Goal: Information Seeking & Learning: Check status

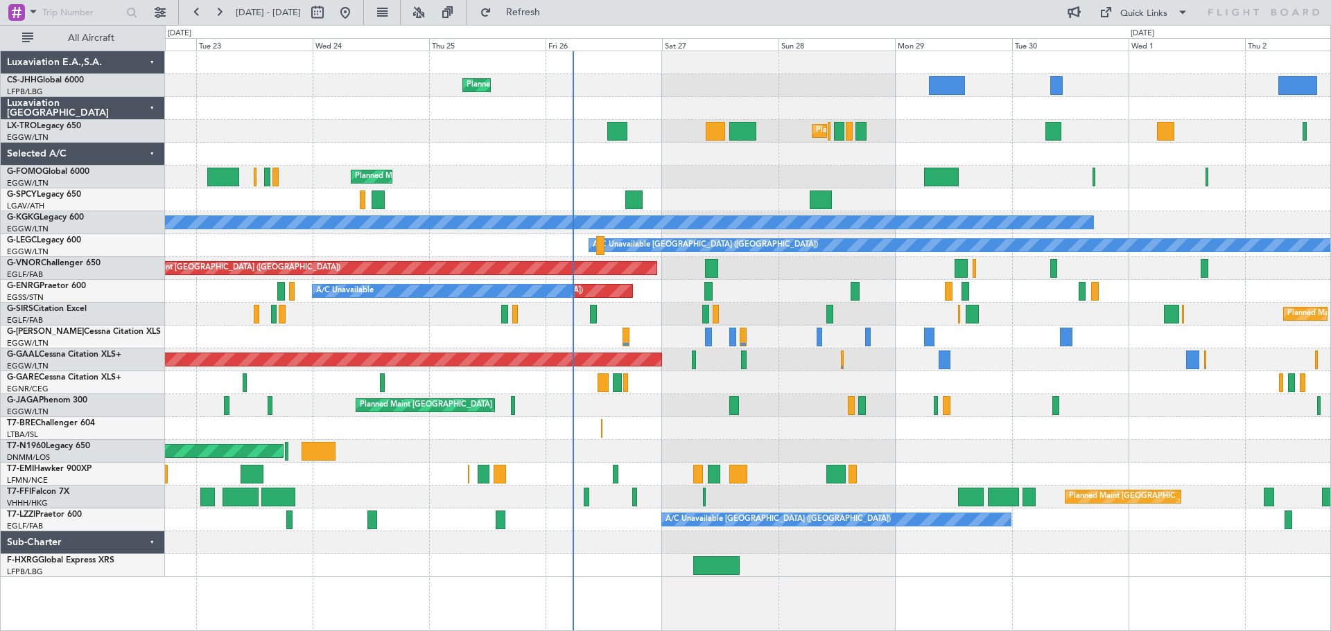
click at [823, 294] on div "Unplanned Maint [GEOGRAPHIC_DATA] ([GEOGRAPHIC_DATA]) A/C Unavailable AOG Maint…" at bounding box center [747, 291] width 1165 height 23
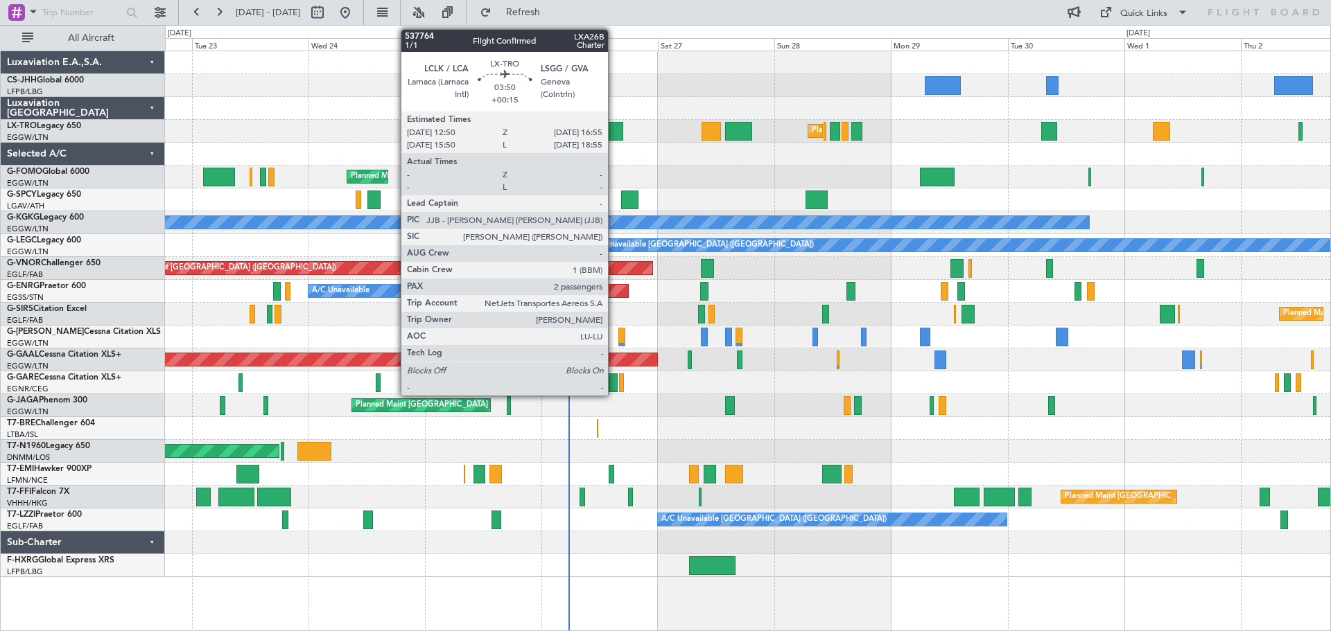
click at [614, 132] on div at bounding box center [613, 131] width 20 height 19
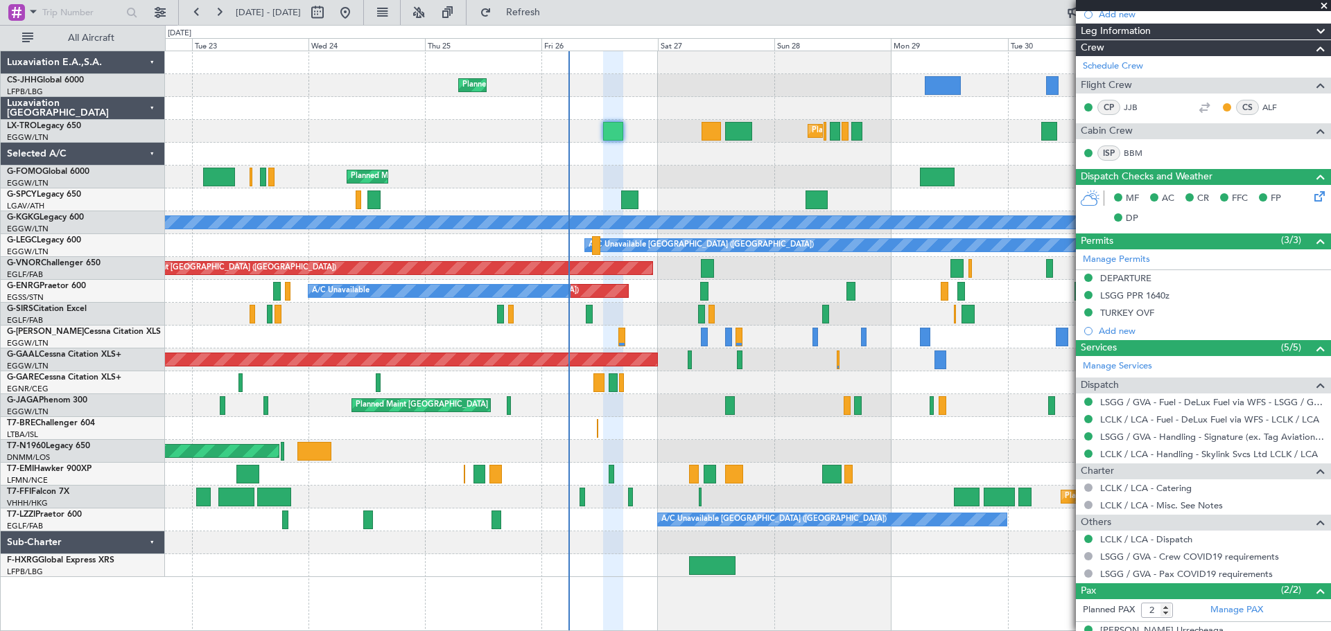
scroll to position [268, 0]
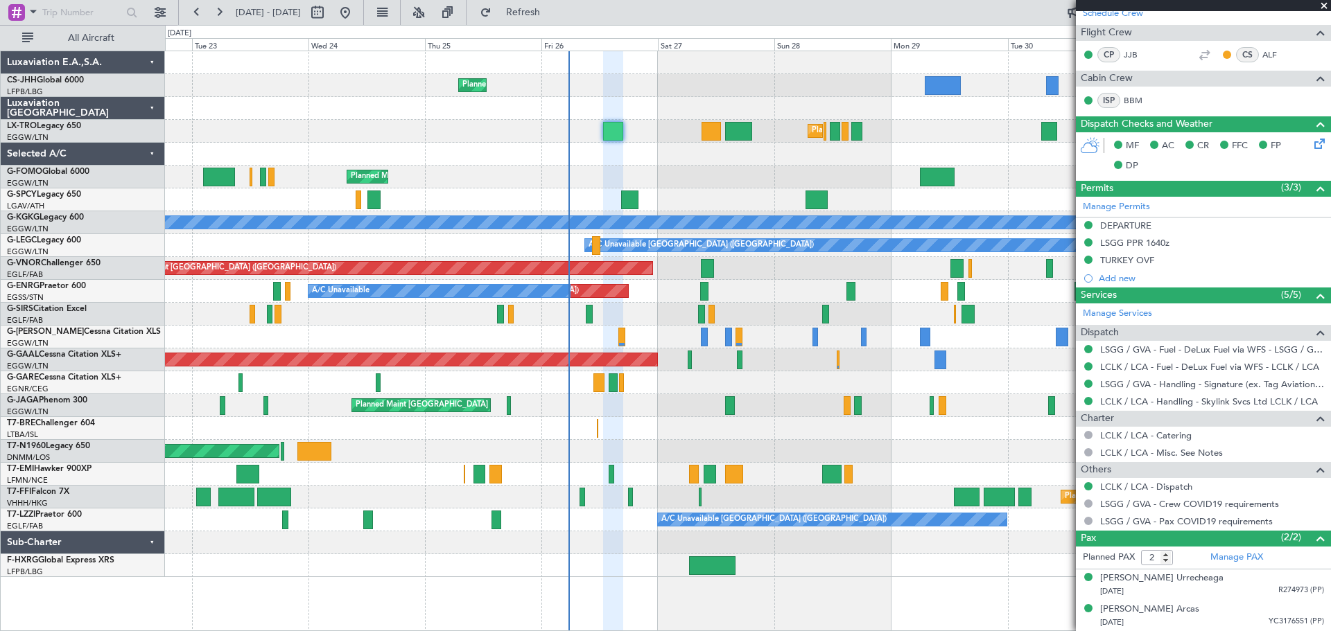
click at [1322, 8] on span at bounding box center [1324, 6] width 14 height 12
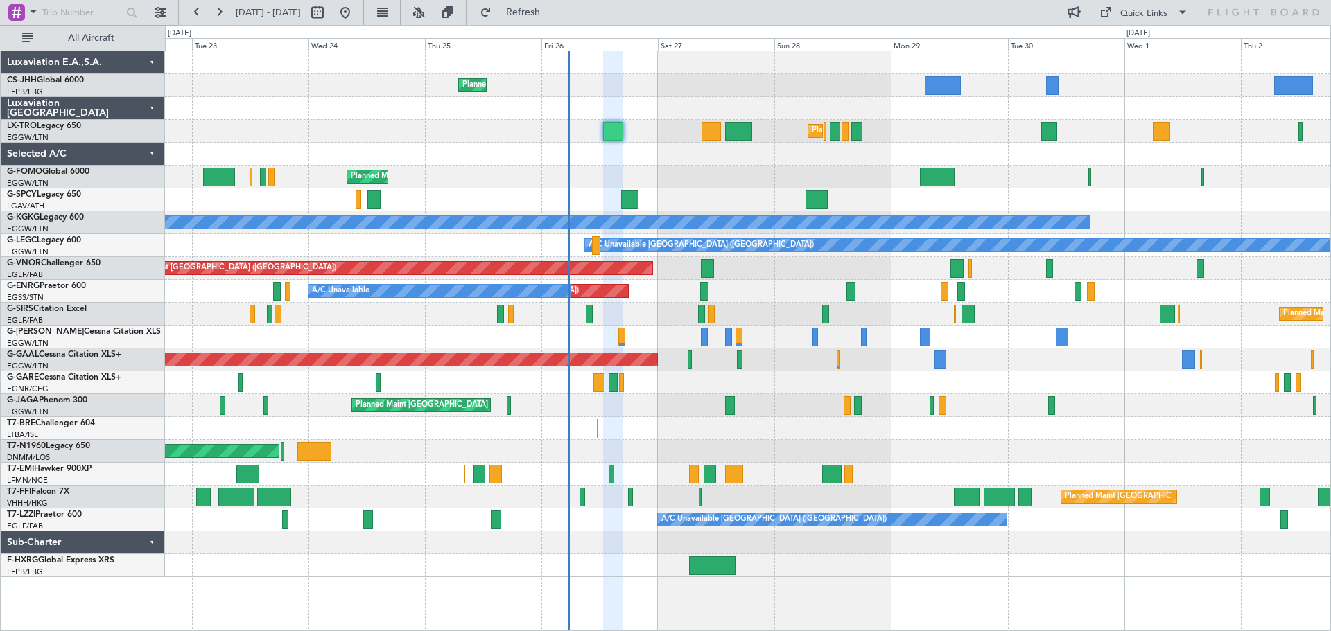
type input "0"
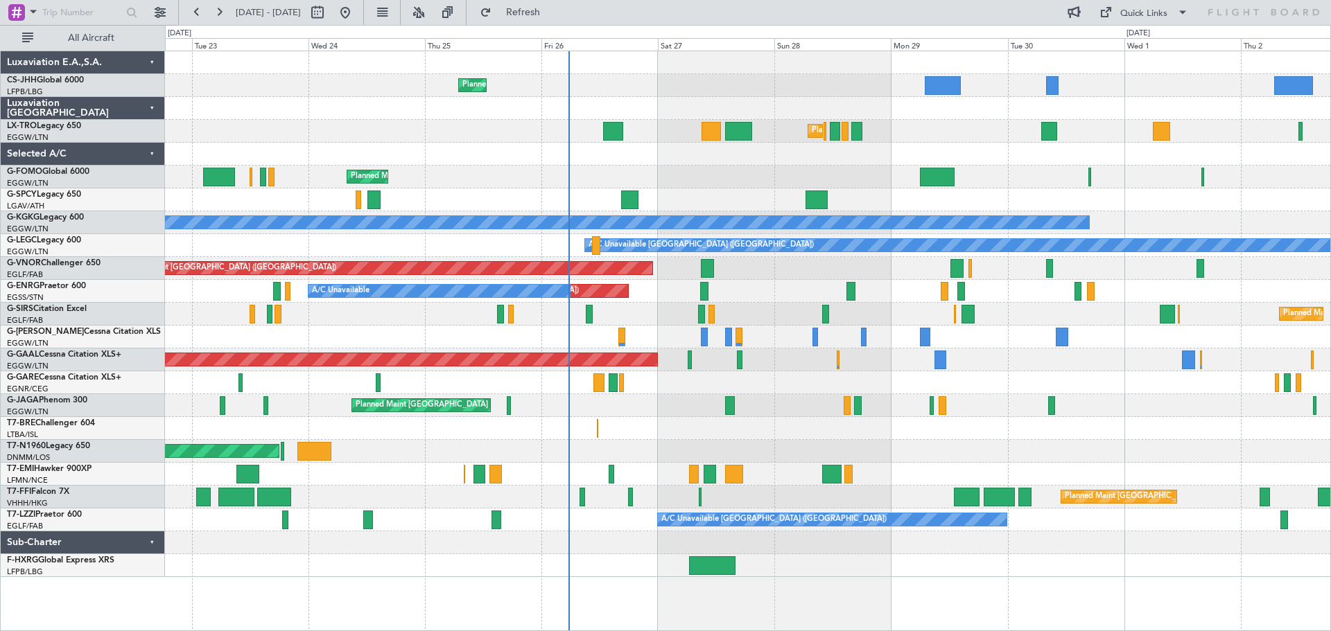
scroll to position [0, 0]
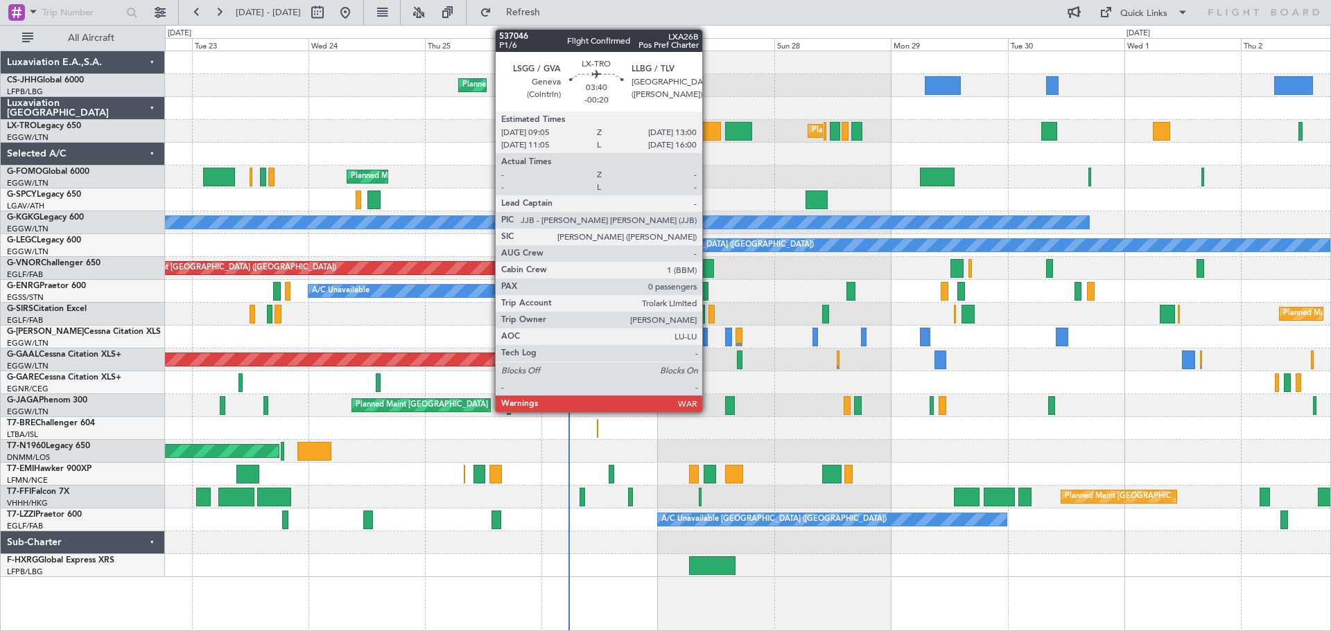
click at [708, 131] on div at bounding box center [710, 131] width 19 height 19
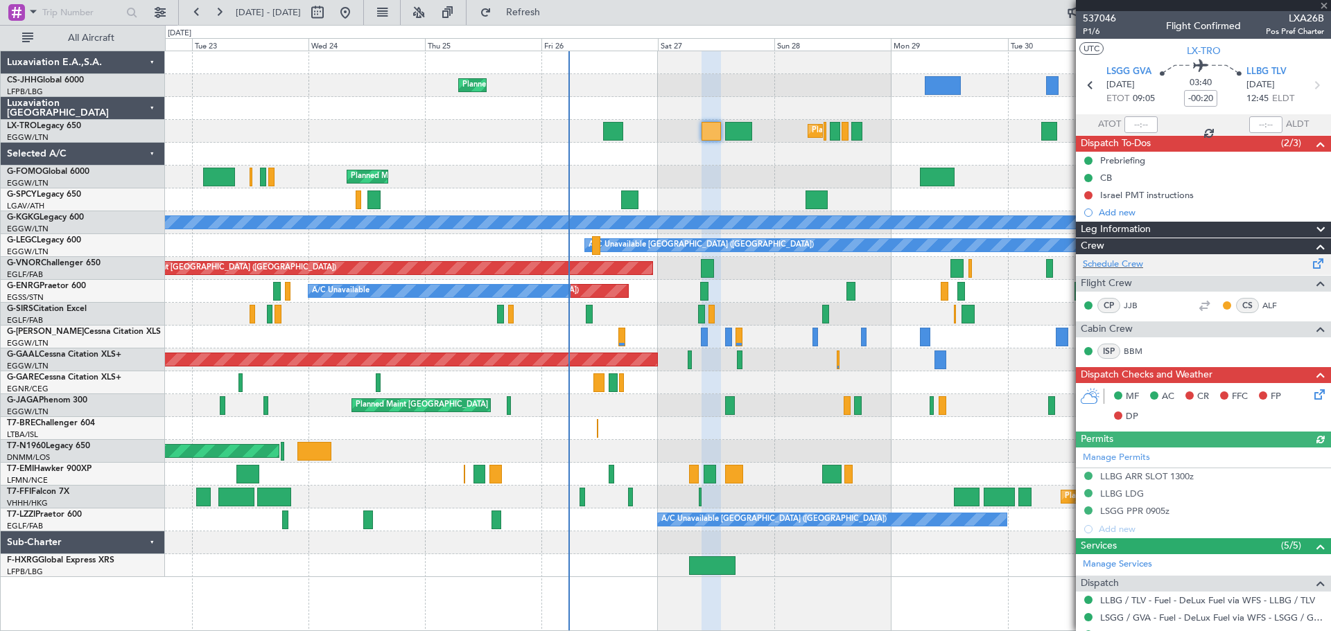
scroll to position [172, 0]
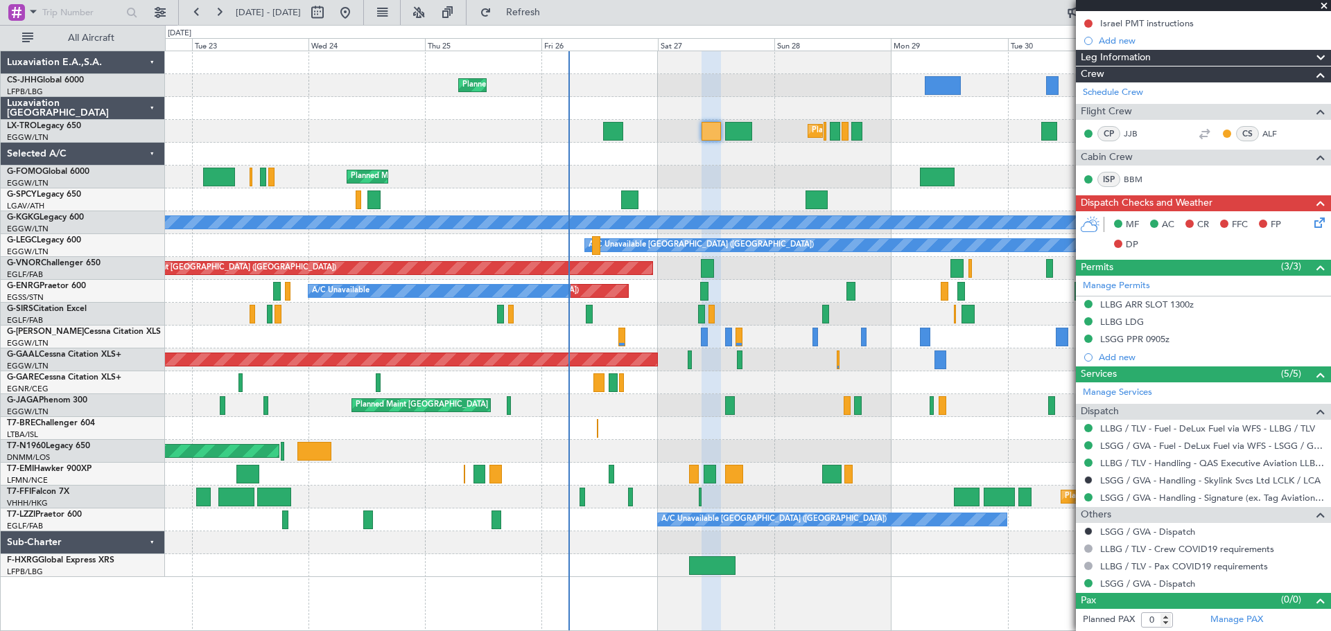
click at [1324, 7] on span at bounding box center [1324, 6] width 14 height 12
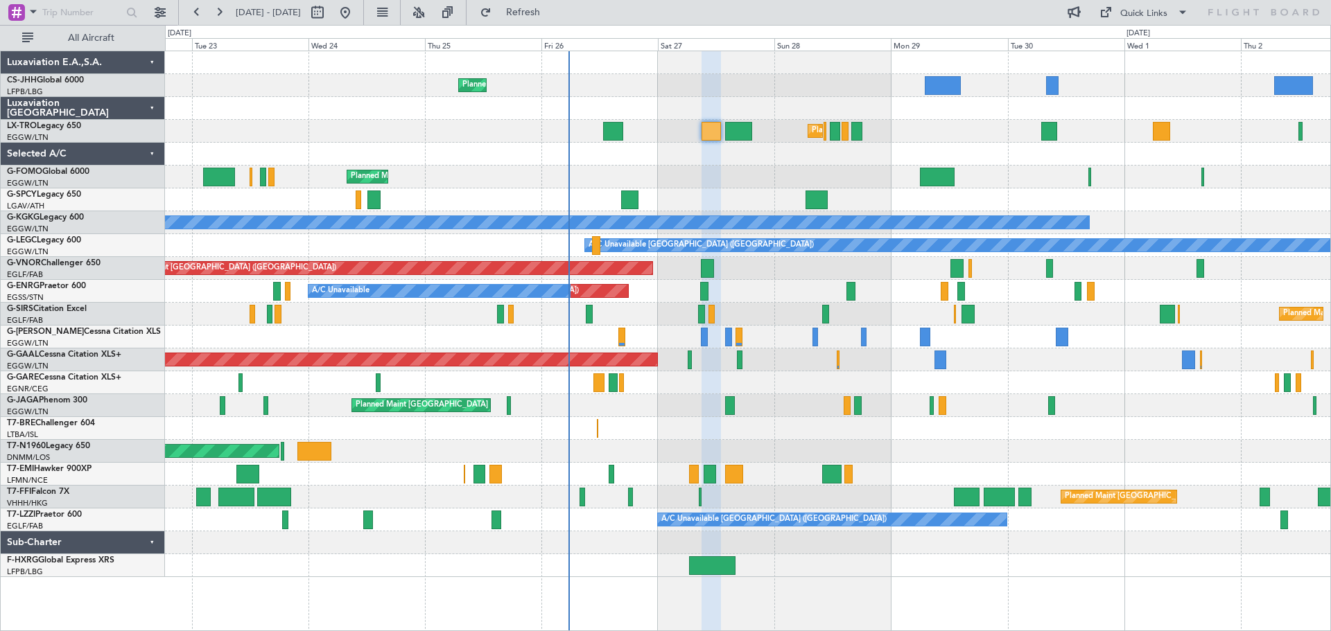
scroll to position [0, 0]
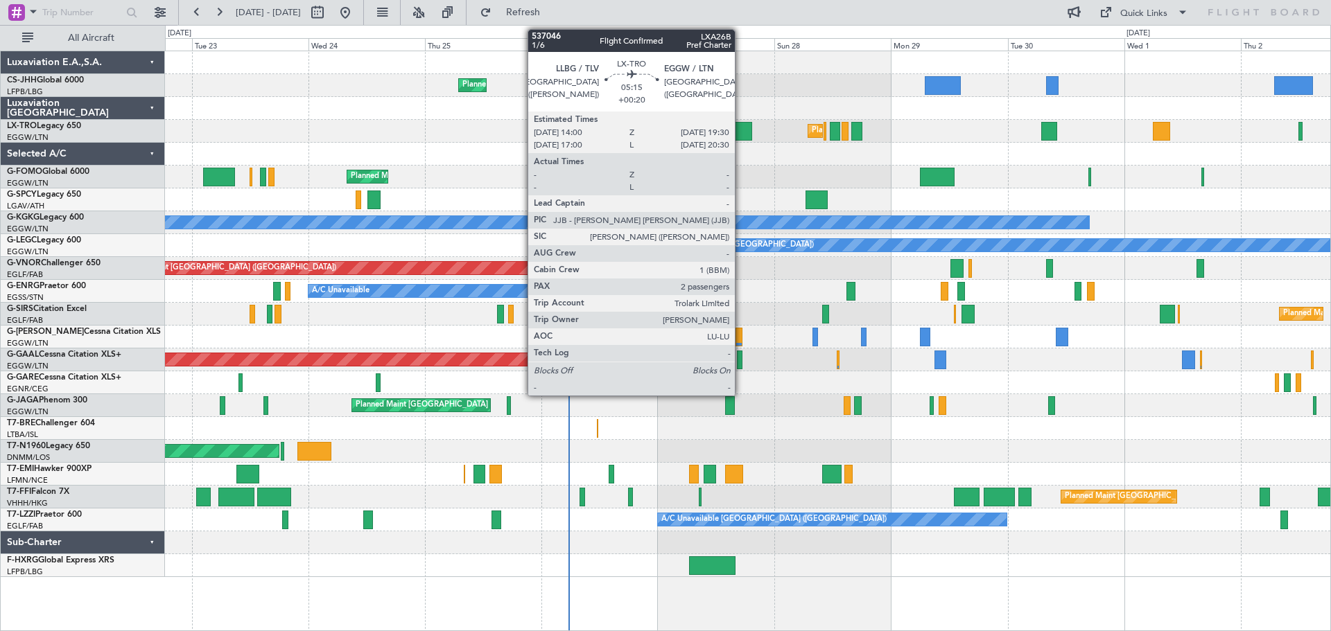
click at [741, 123] on div at bounding box center [738, 131] width 27 height 19
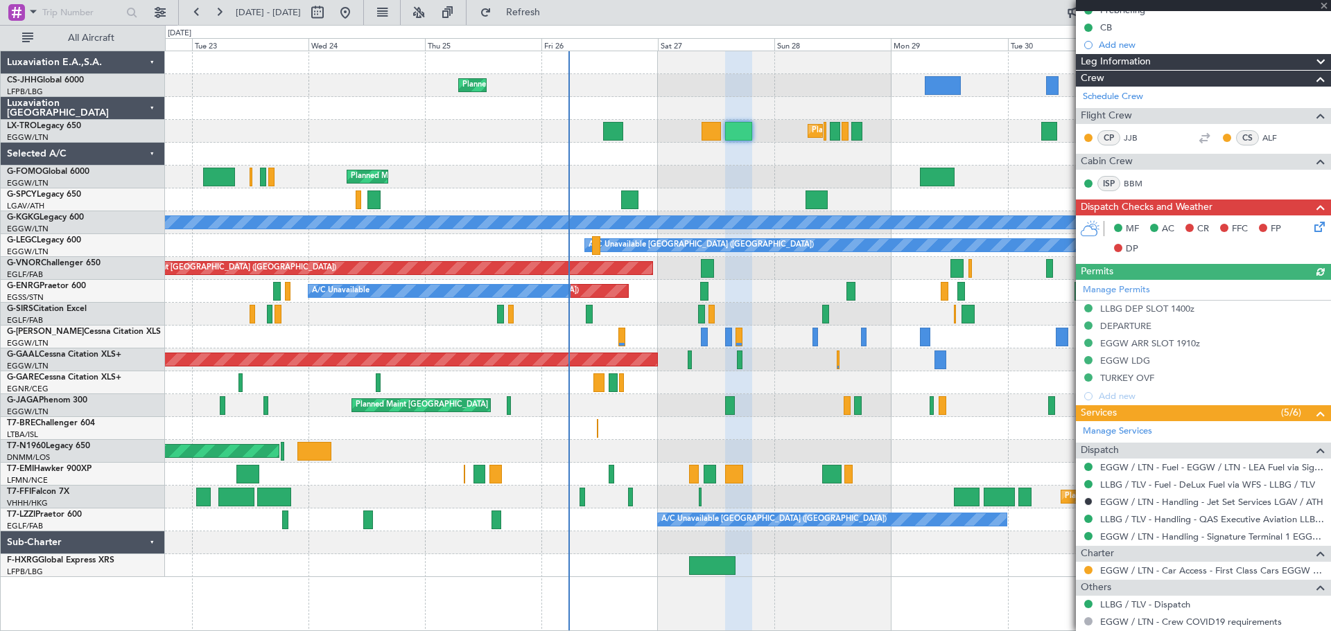
scroll to position [268, 0]
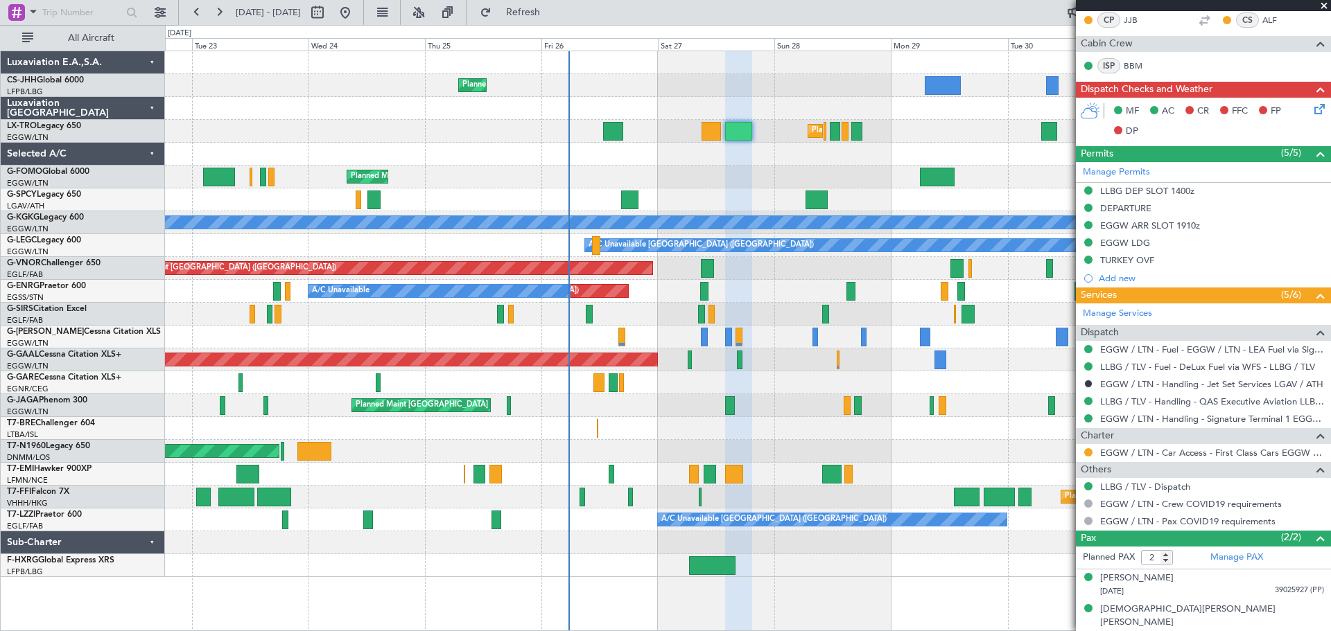
click at [1320, 4] on span at bounding box center [1324, 6] width 14 height 12
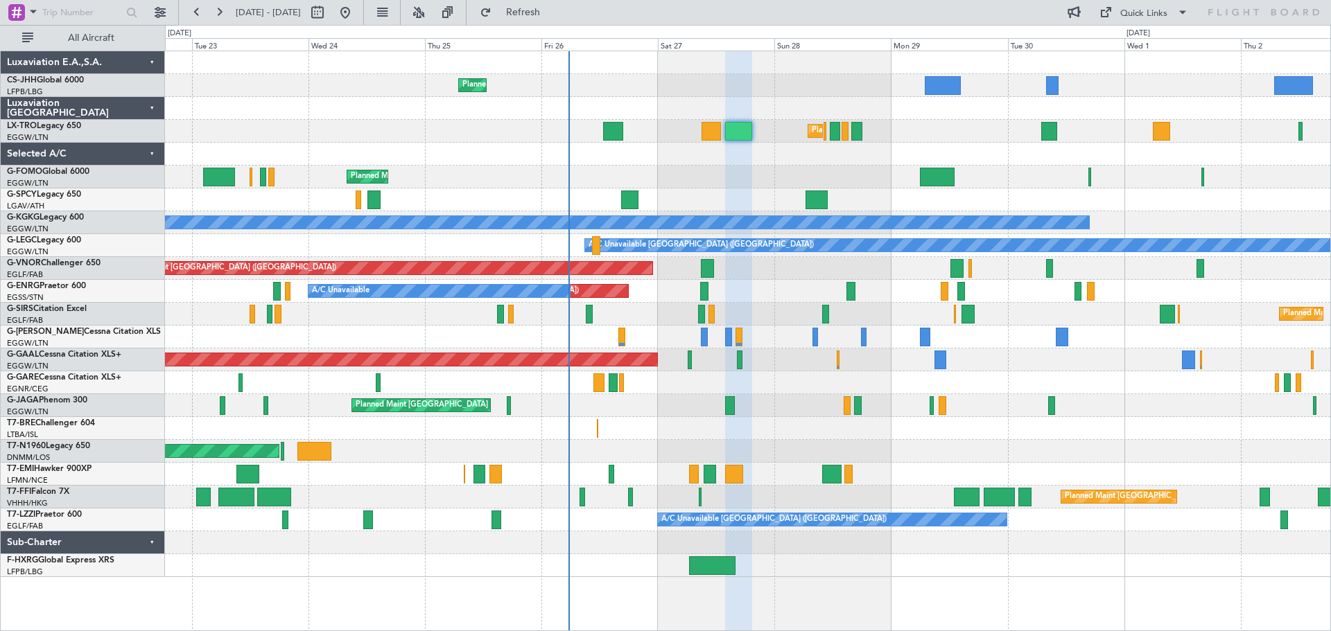
type input "0"
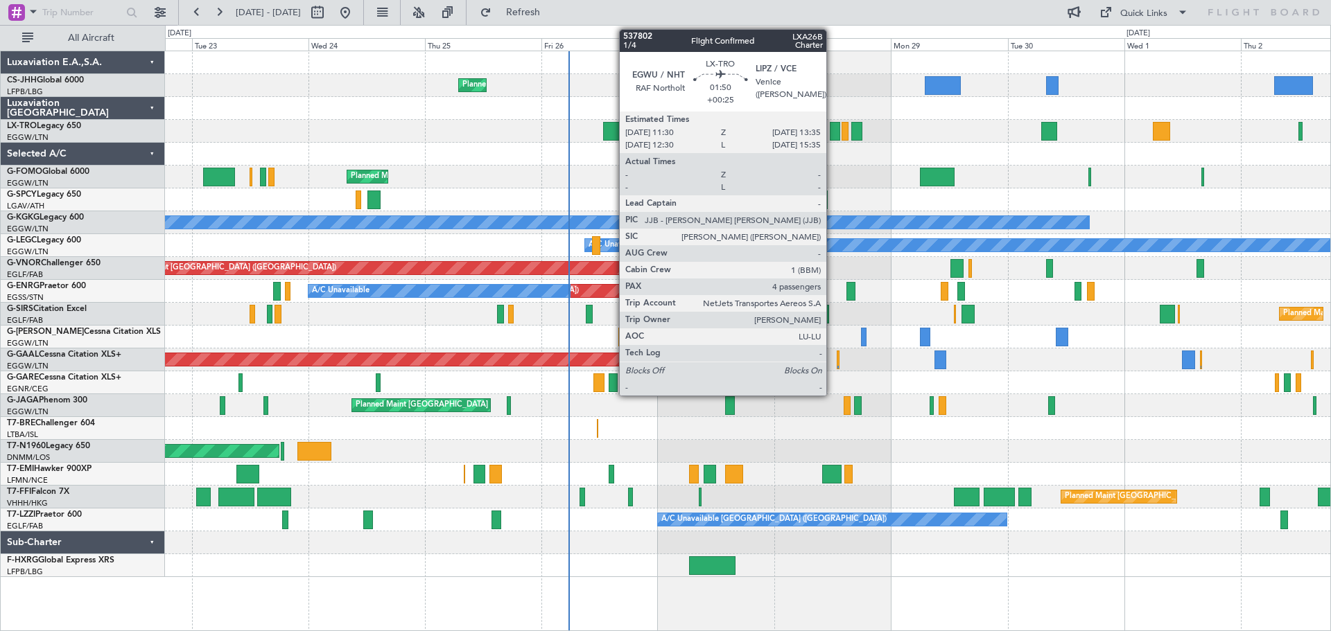
click at [832, 132] on div at bounding box center [834, 131] width 10 height 19
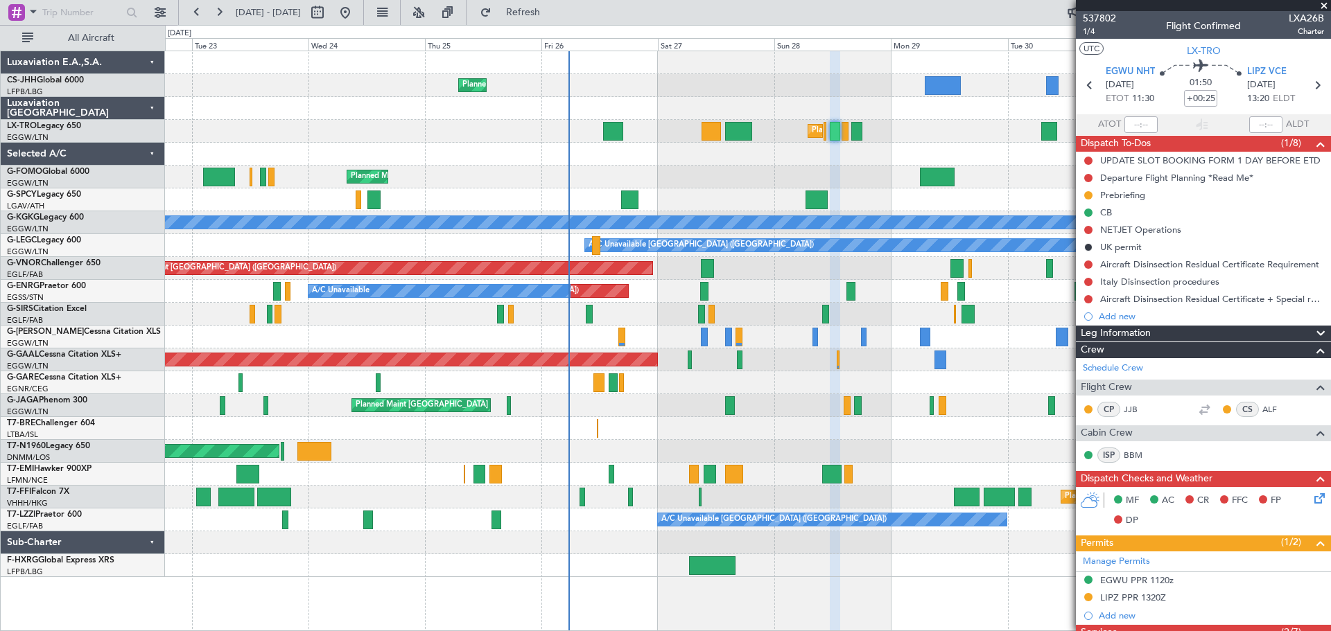
click at [1323, 8] on span at bounding box center [1324, 6] width 14 height 12
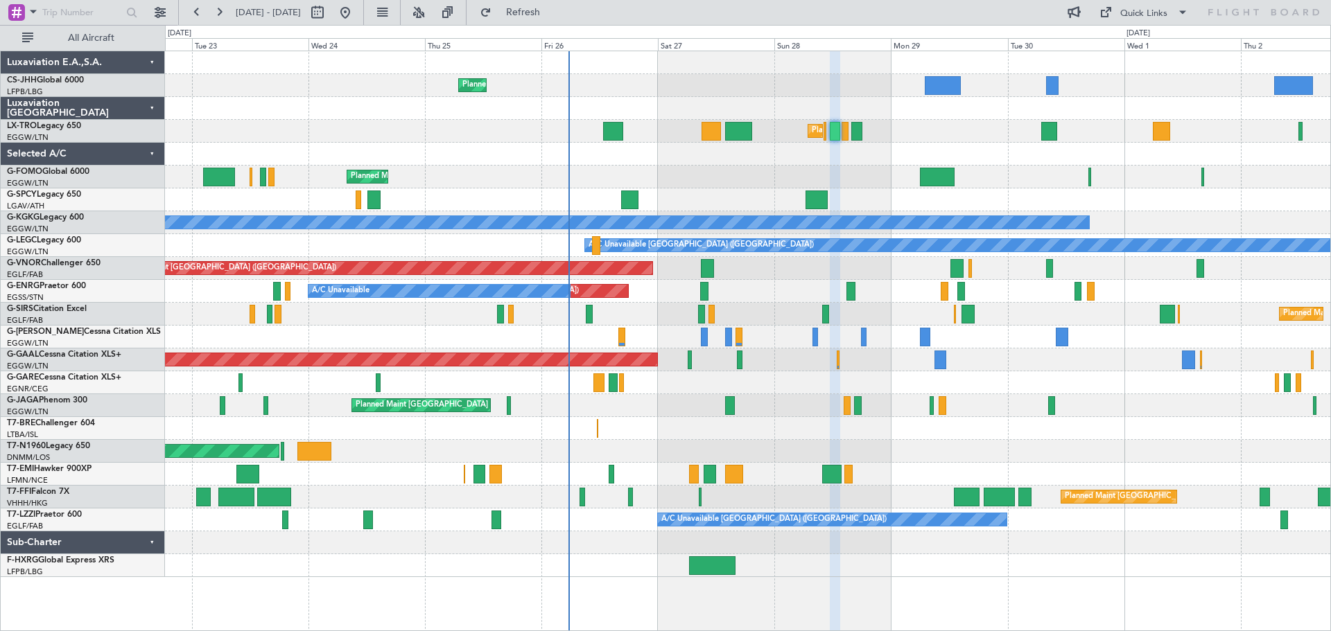
type input "0"
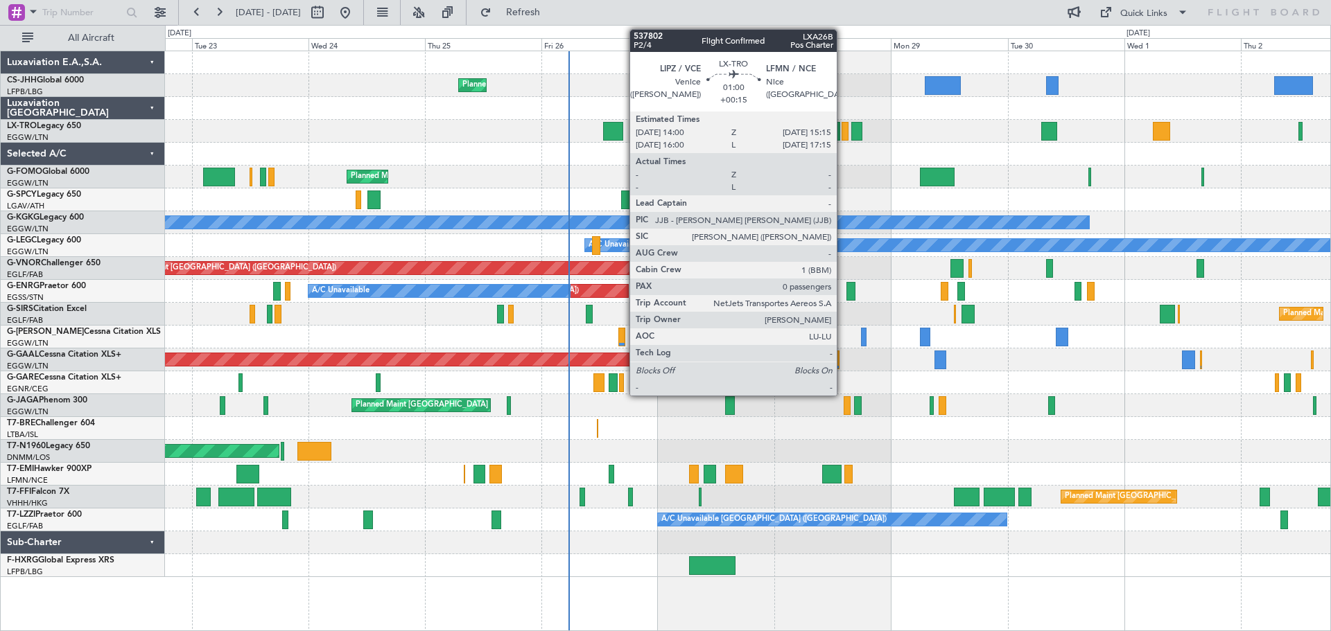
click at [843, 132] on div at bounding box center [844, 131] width 6 height 19
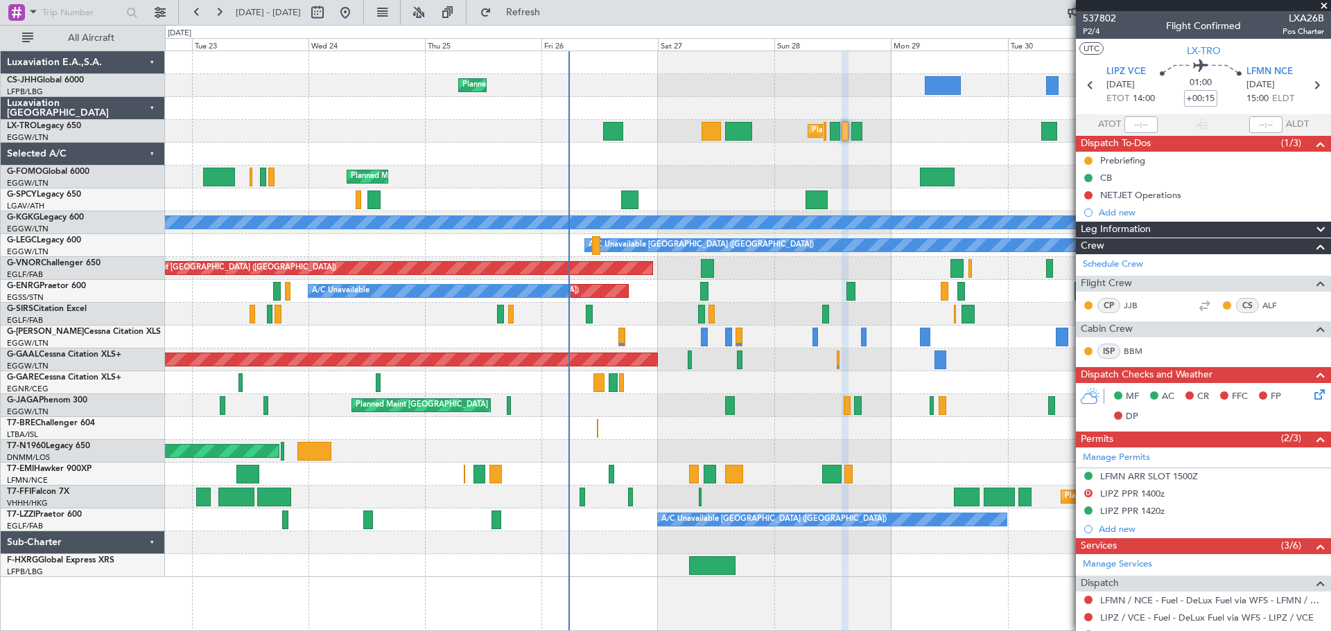
click at [1325, 5] on span at bounding box center [1324, 6] width 14 height 12
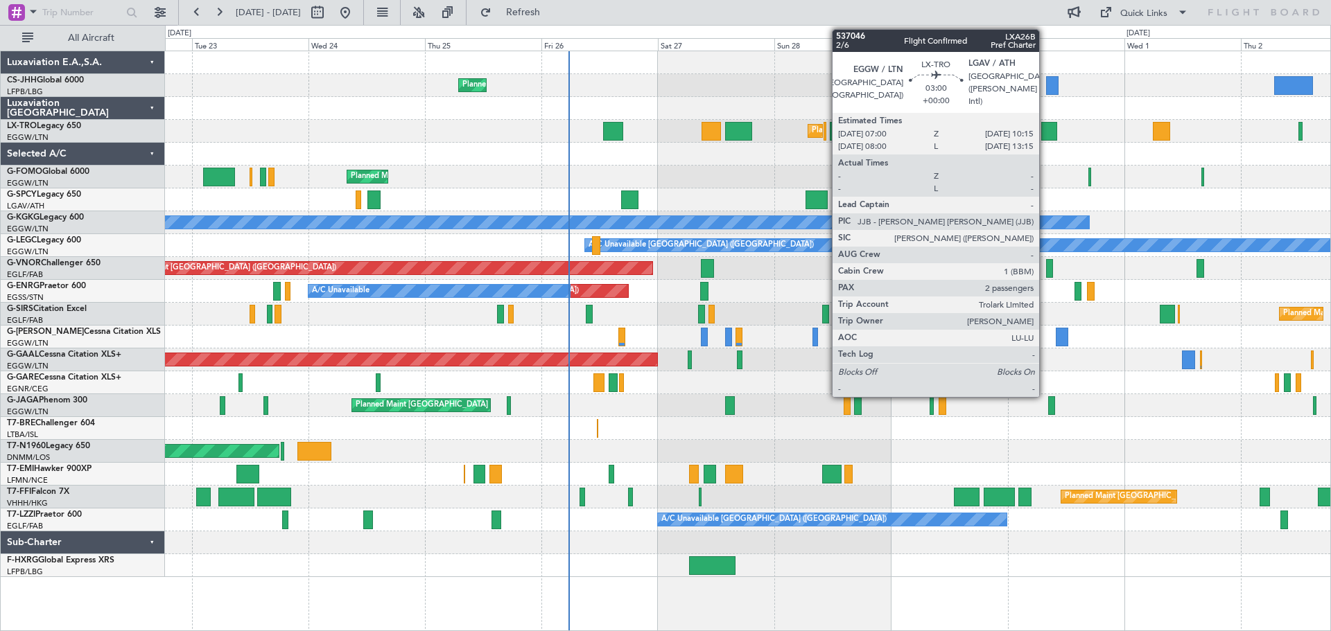
click at [1045, 134] on div at bounding box center [1049, 131] width 16 height 19
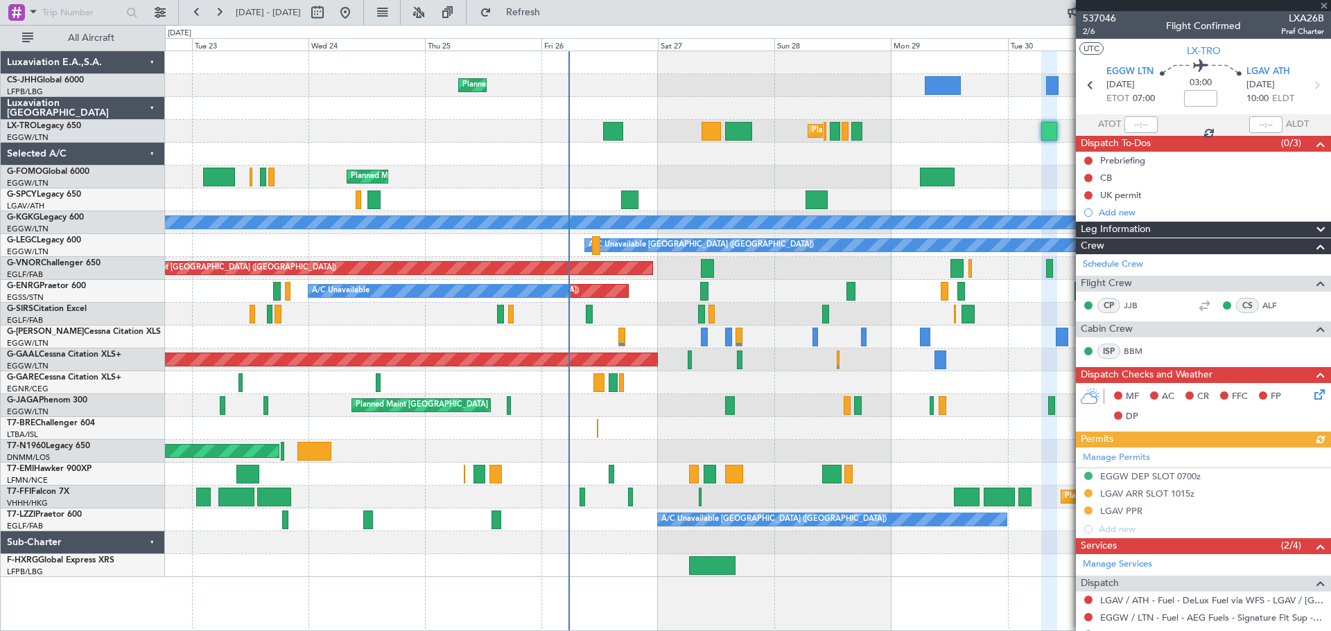
scroll to position [131, 0]
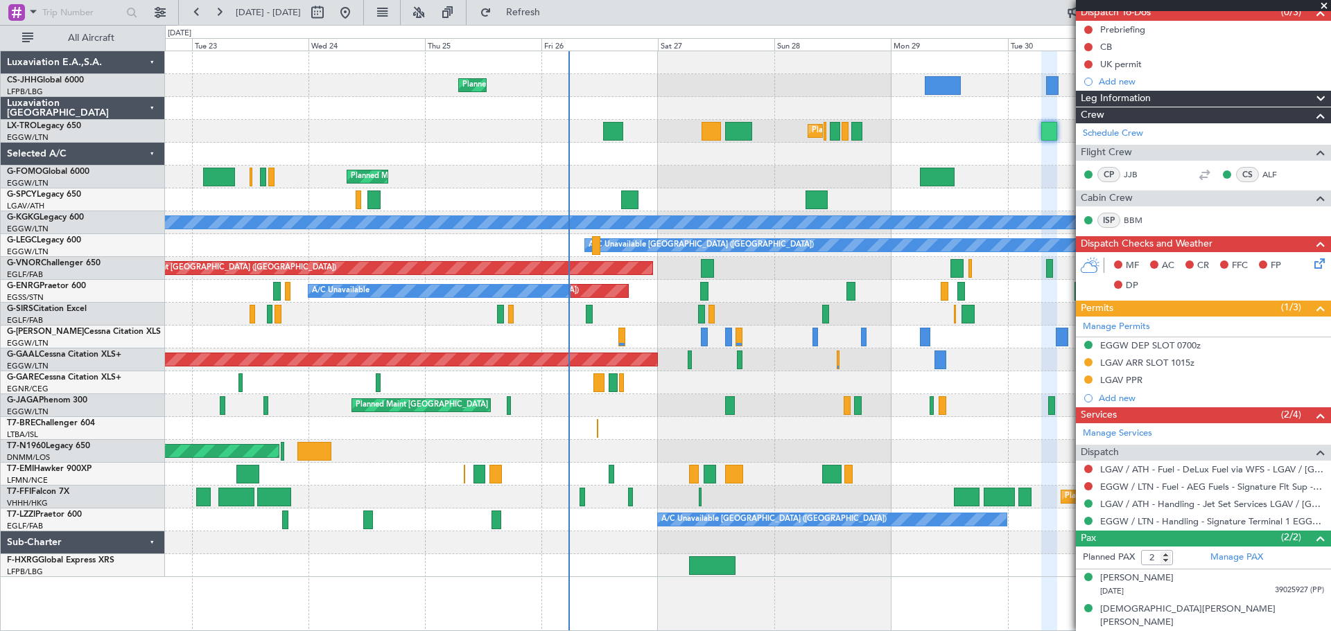
click at [1321, 5] on span at bounding box center [1324, 6] width 14 height 12
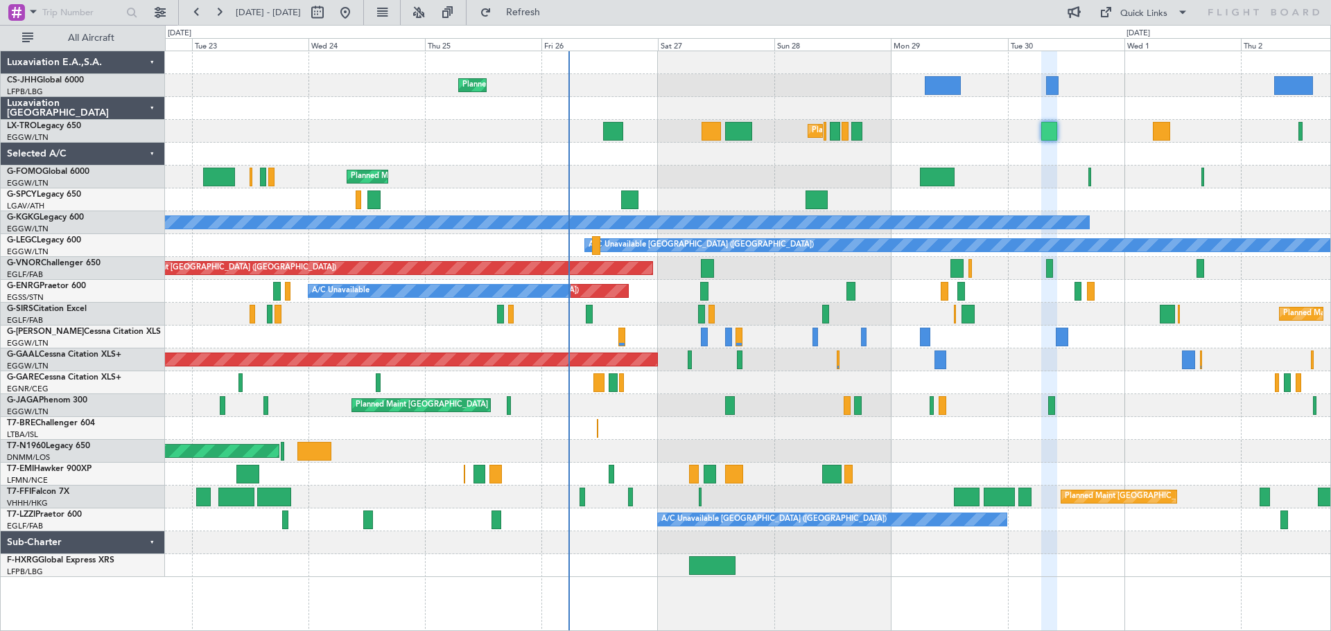
type input "0"
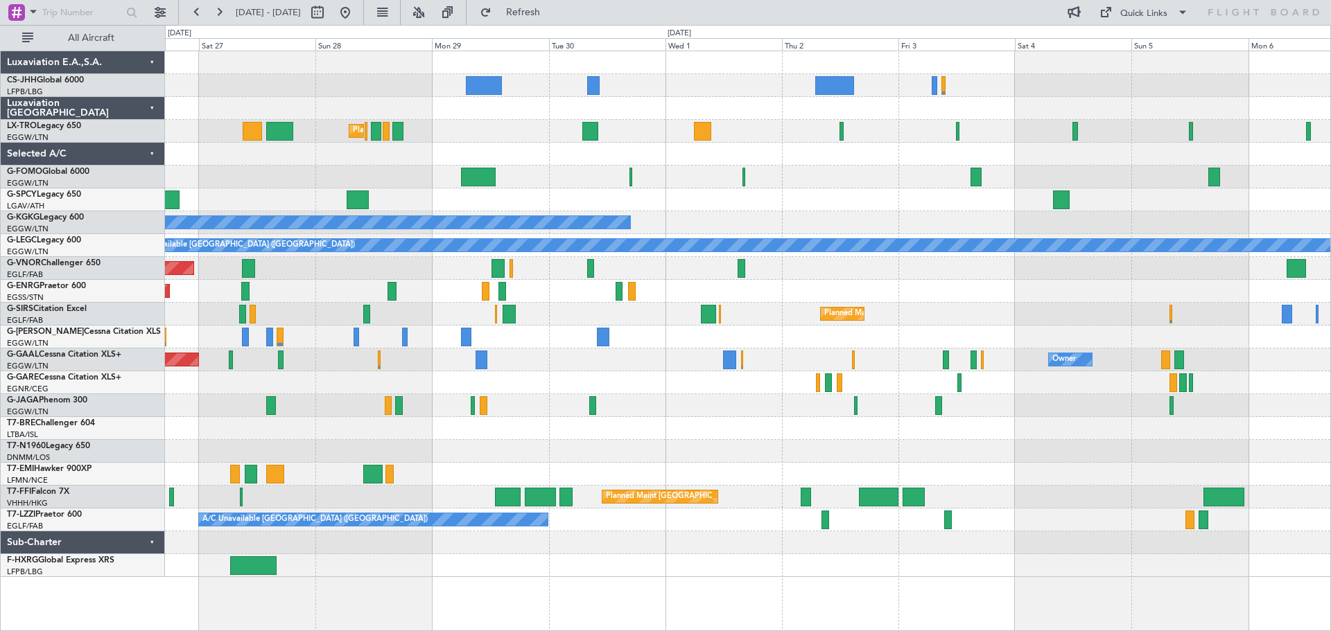
click at [690, 170] on div "Planned Maint [GEOGRAPHIC_DATA] ([GEOGRAPHIC_DATA])" at bounding box center [747, 177] width 1165 height 23
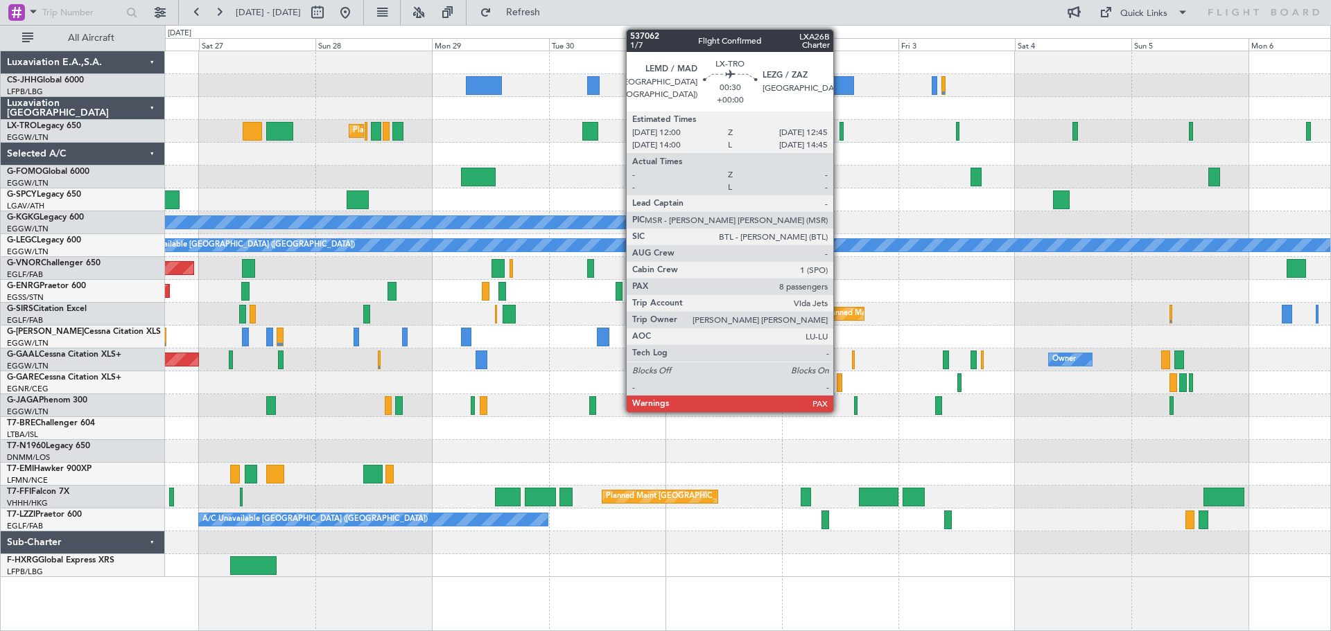
click at [839, 137] on div at bounding box center [841, 131] width 4 height 19
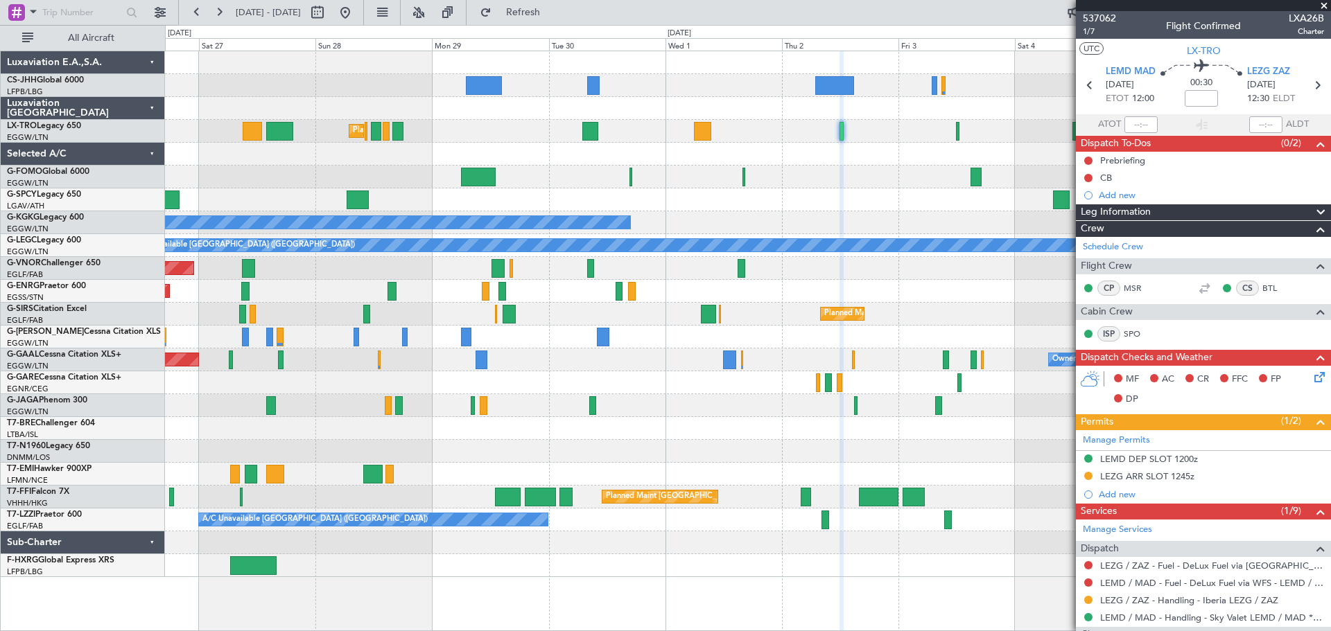
click at [1321, 3] on span at bounding box center [1324, 6] width 14 height 12
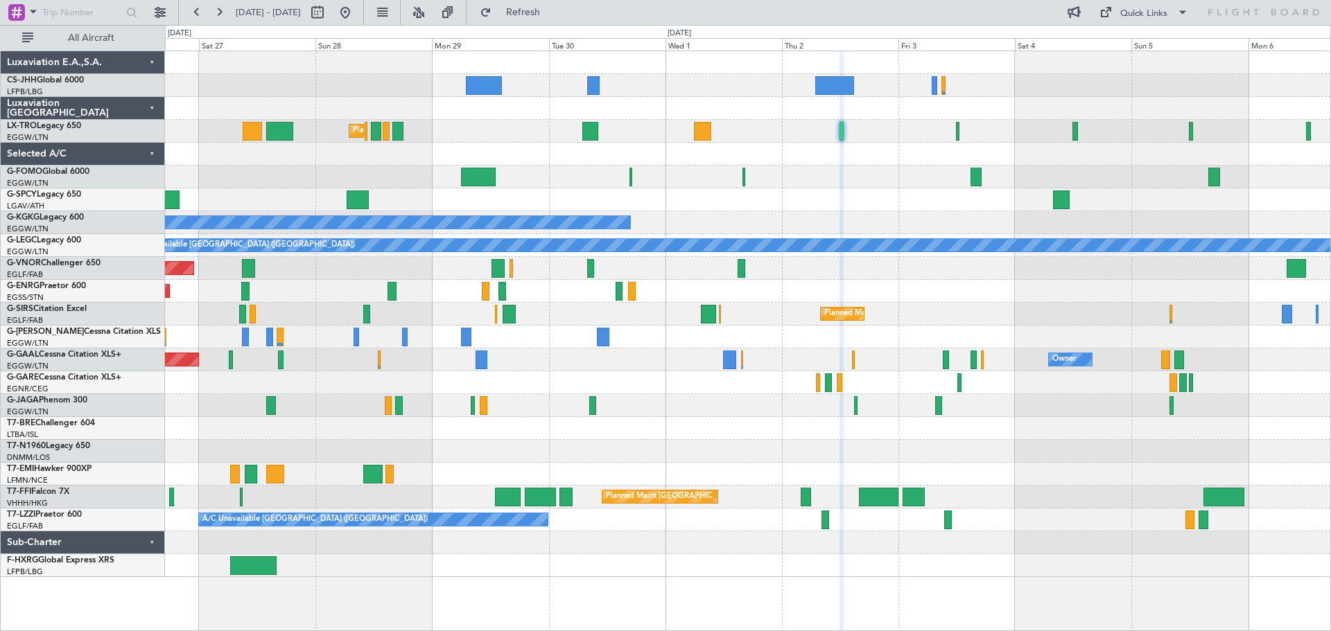
type input "0"
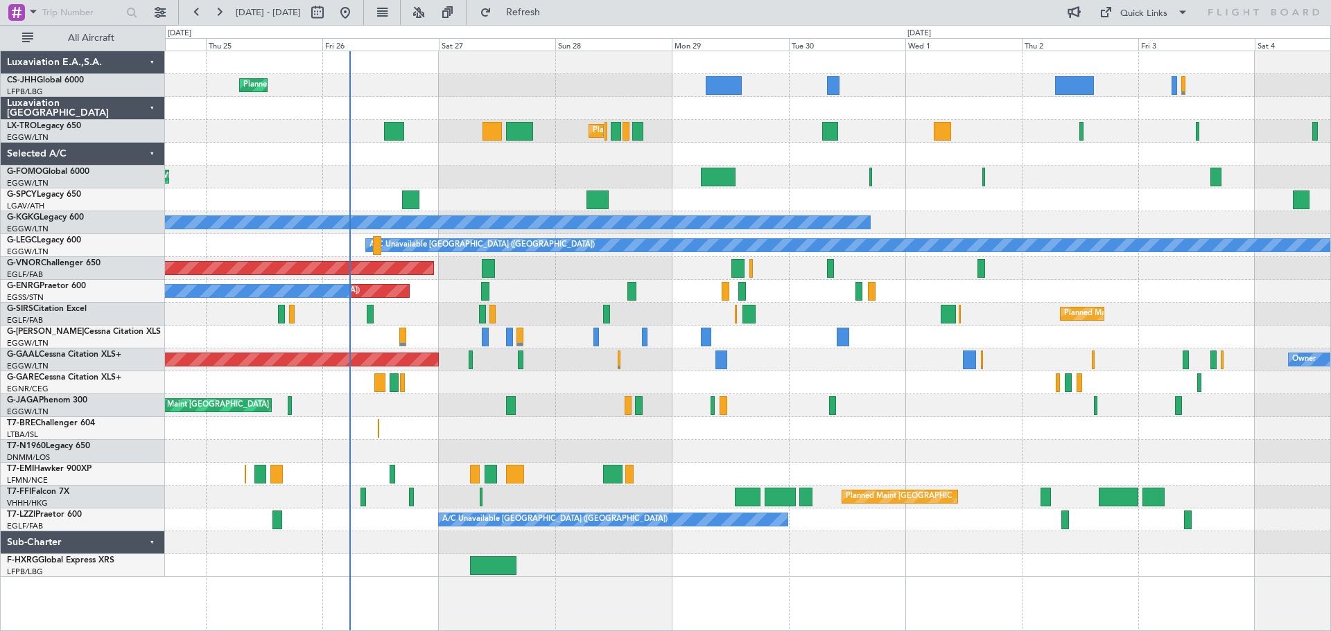
click at [1196, 178] on div "Planned Maint [GEOGRAPHIC_DATA] ([GEOGRAPHIC_DATA])" at bounding box center [747, 177] width 1165 height 23
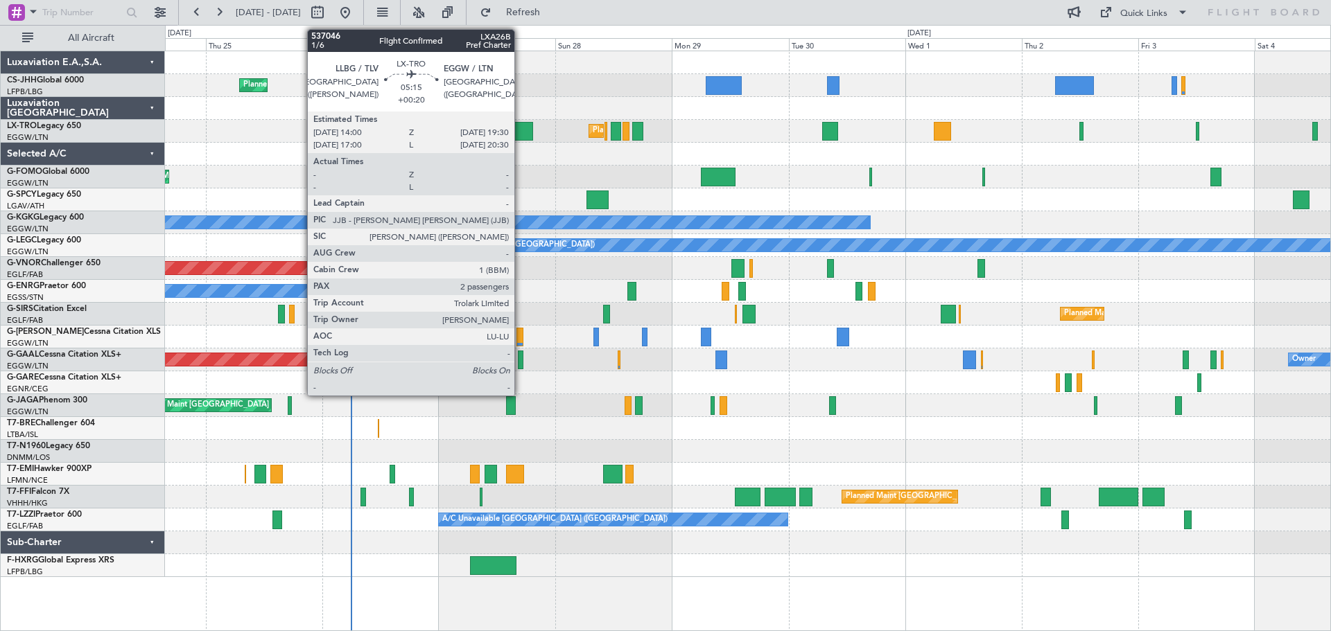
click at [520, 132] on div at bounding box center [519, 131] width 27 height 19
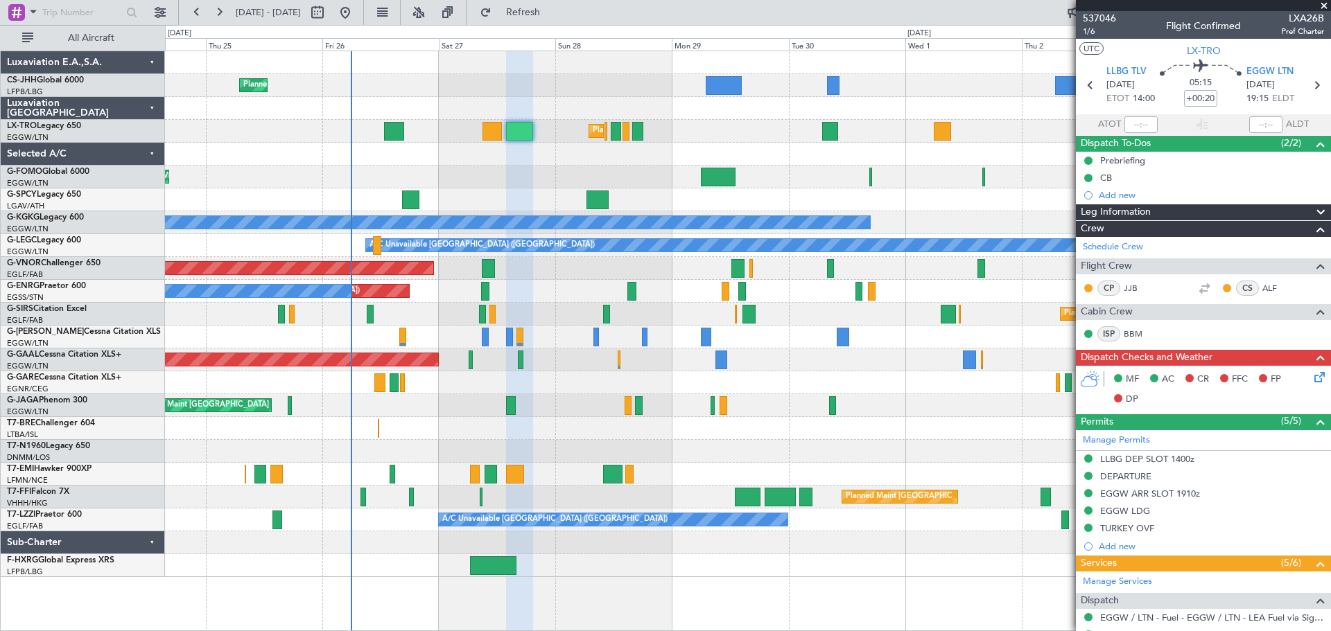
click at [1325, 4] on span at bounding box center [1324, 6] width 14 height 12
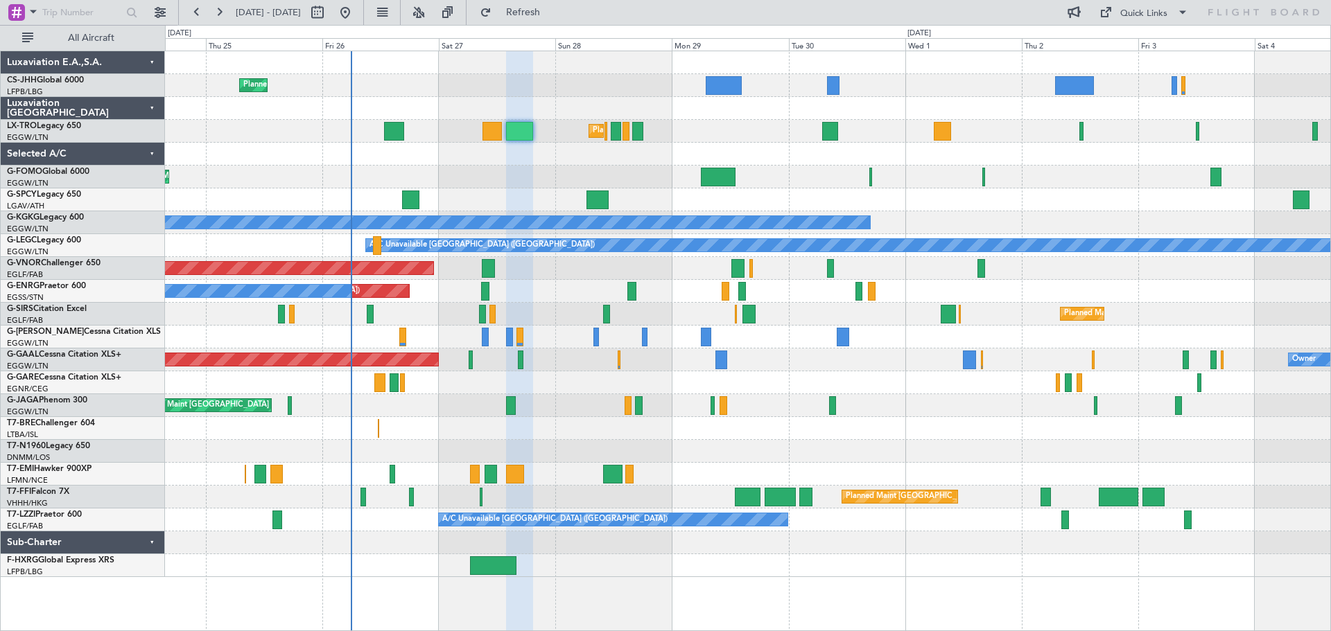
type input "0"
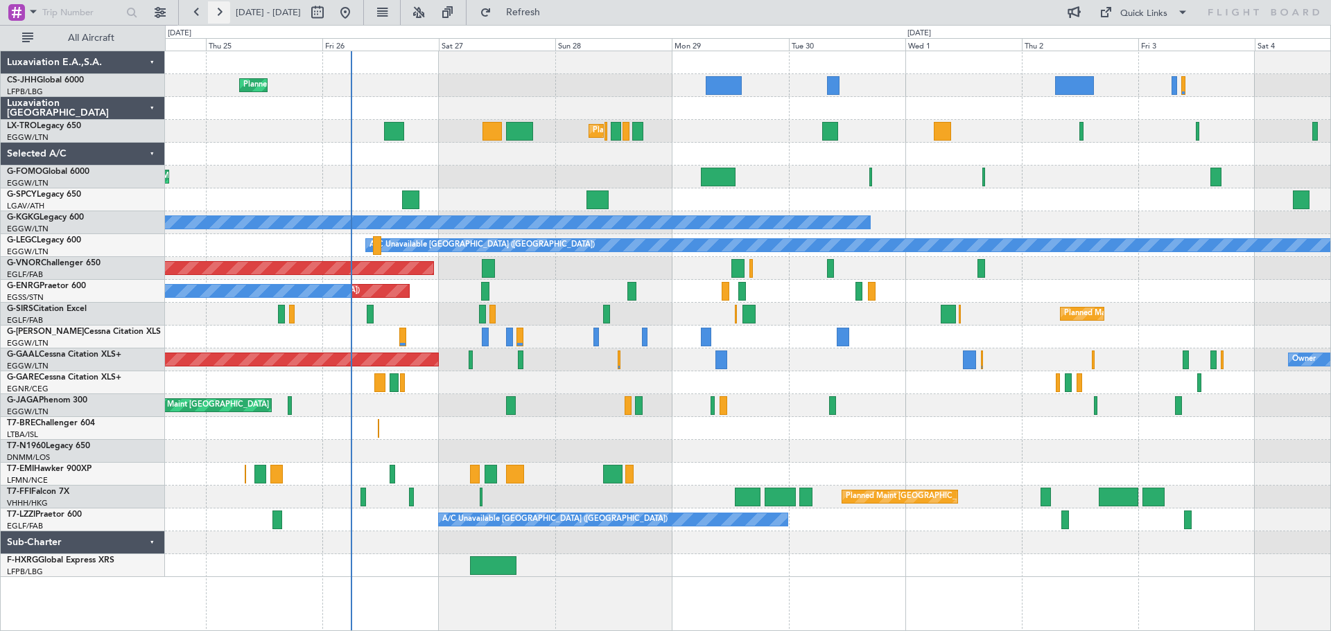
click at [222, 15] on button at bounding box center [219, 12] width 22 height 22
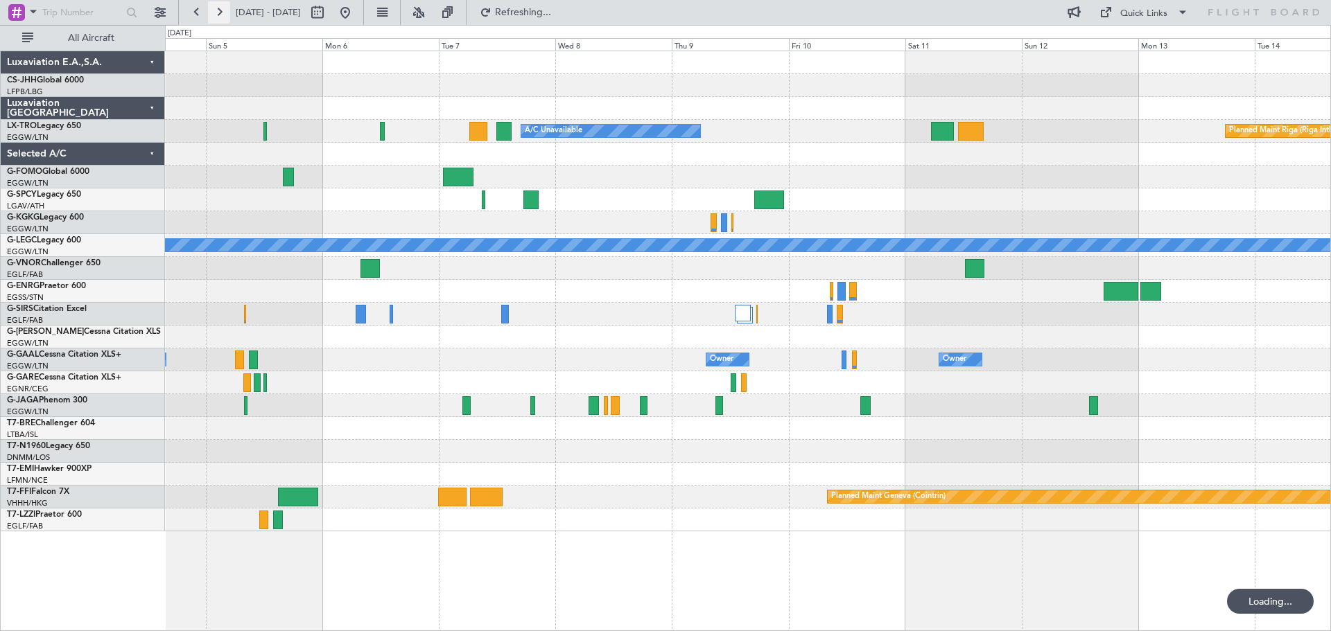
click at [222, 15] on button at bounding box center [219, 12] width 22 height 22
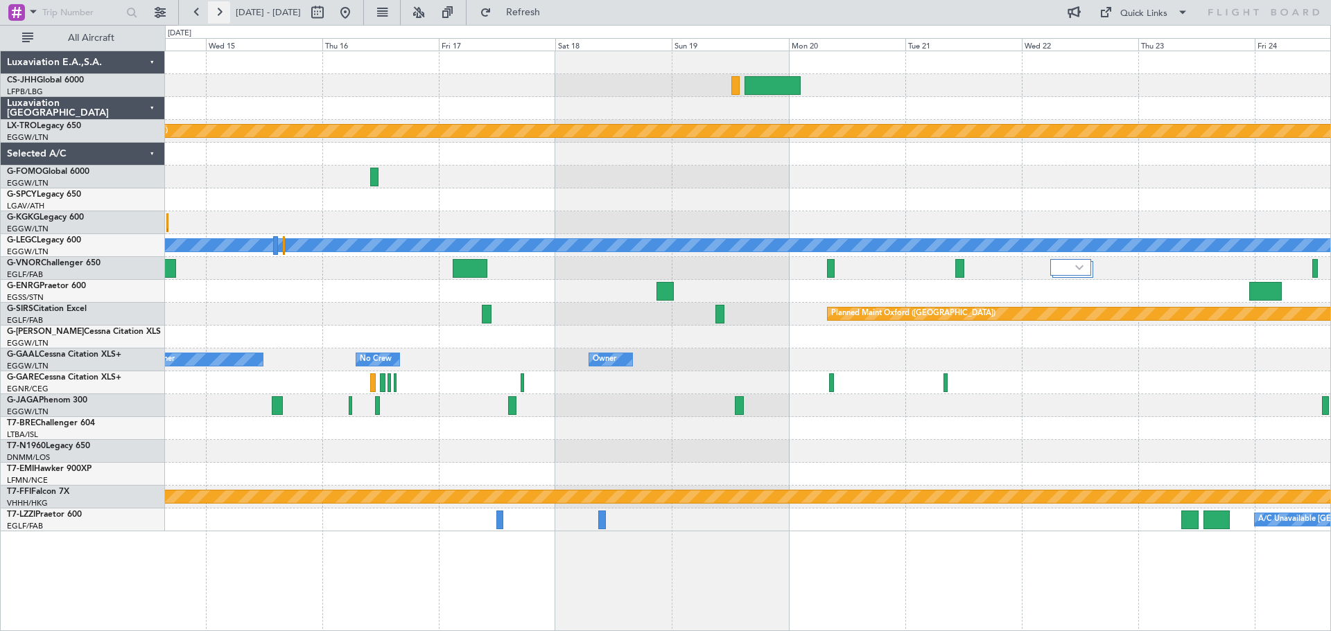
click at [222, 15] on button at bounding box center [219, 12] width 22 height 22
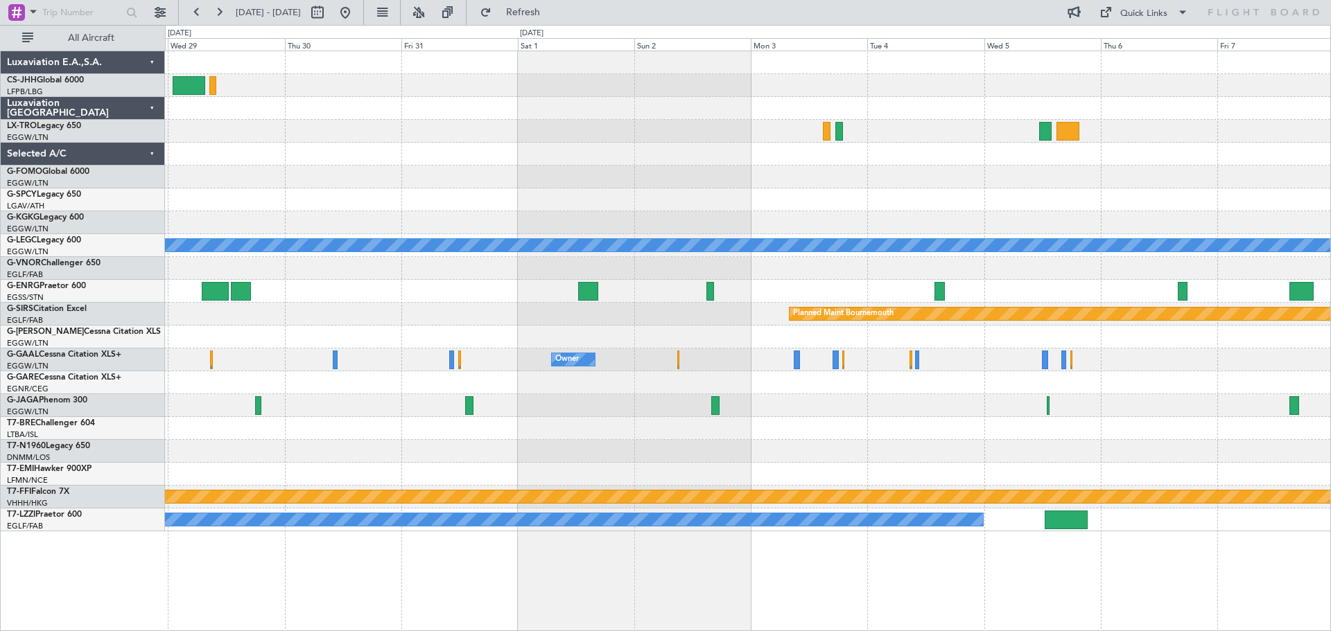
click at [503, 153] on div at bounding box center [747, 154] width 1165 height 23
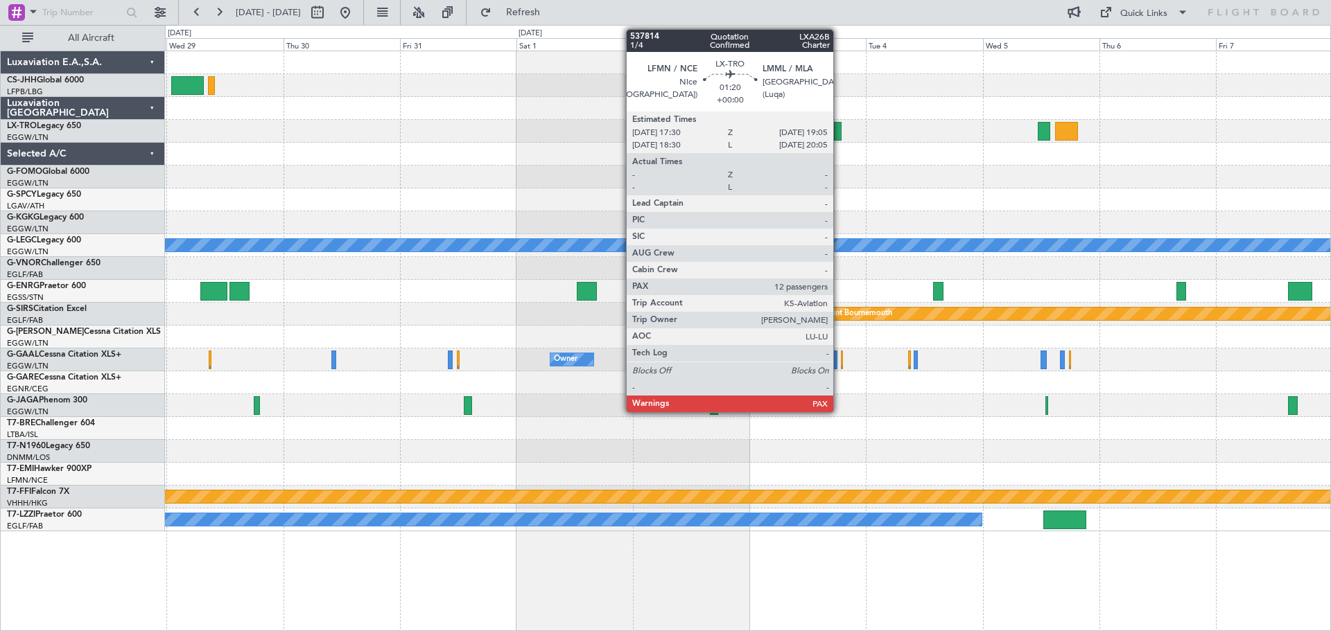
click at [839, 137] on div at bounding box center [838, 131] width 8 height 19
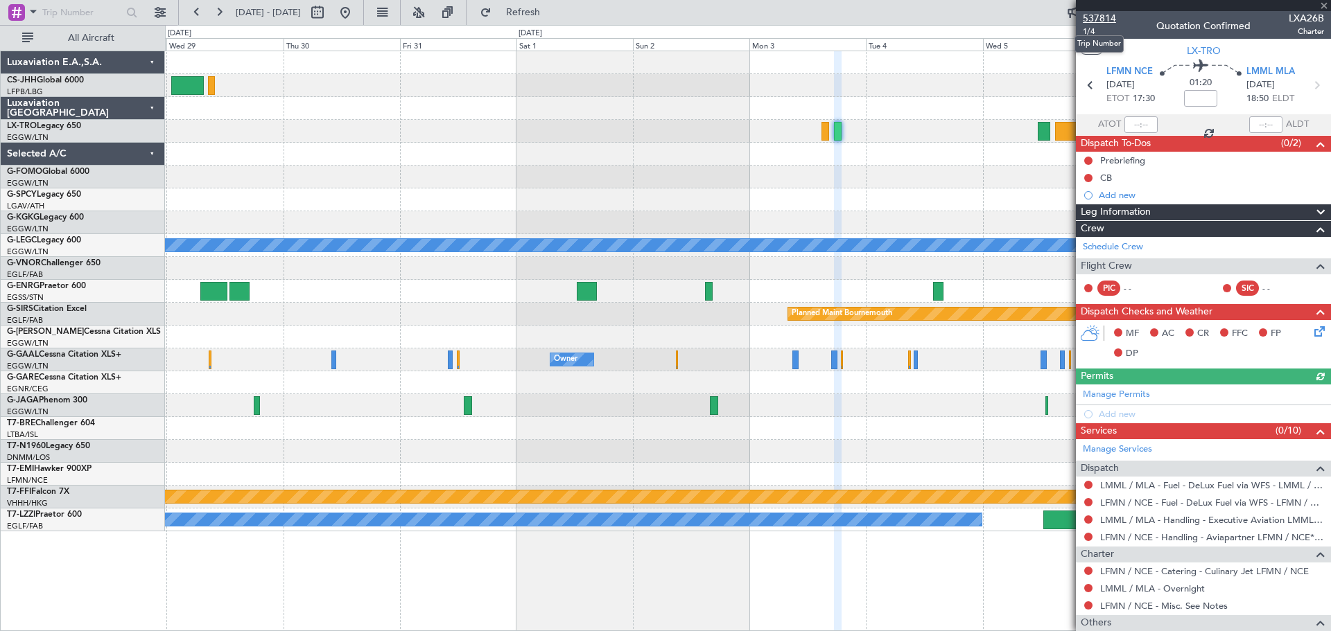
click at [1103, 18] on span "537814" at bounding box center [1098, 18] width 33 height 15
click at [552, 12] on span "Refresh" at bounding box center [523, 13] width 58 height 10
click at [1322, 3] on span at bounding box center [1324, 6] width 14 height 12
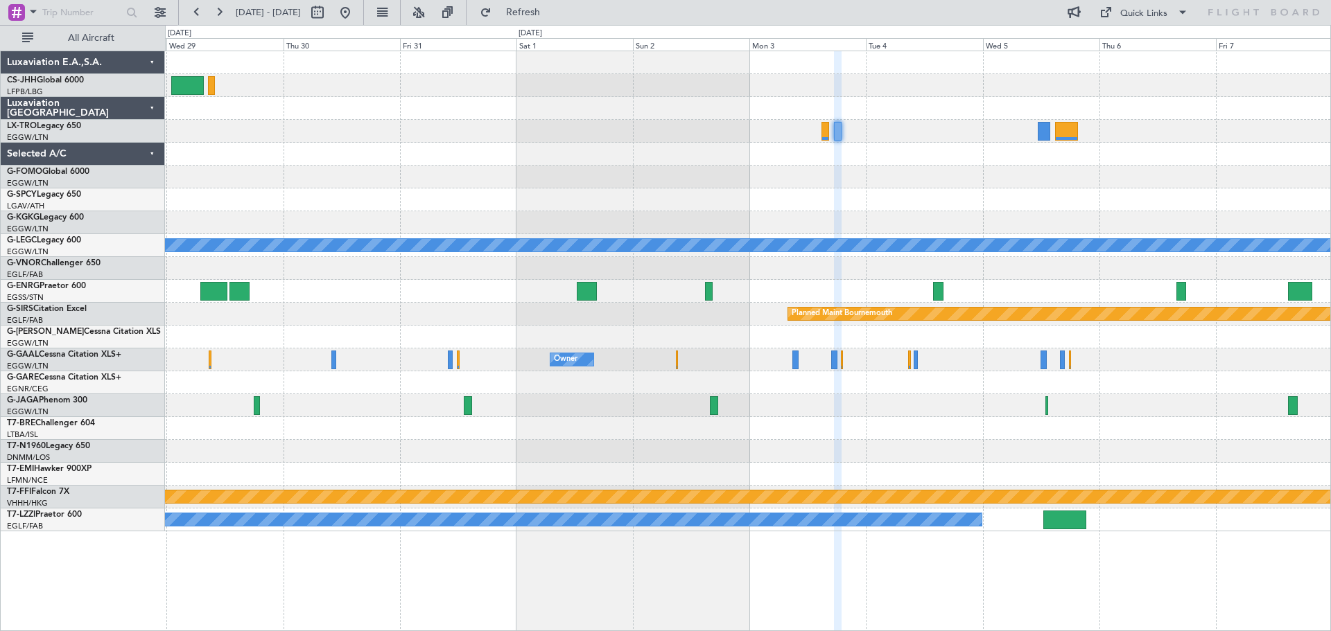
type input "0"
click at [198, 10] on button at bounding box center [197, 12] width 22 height 22
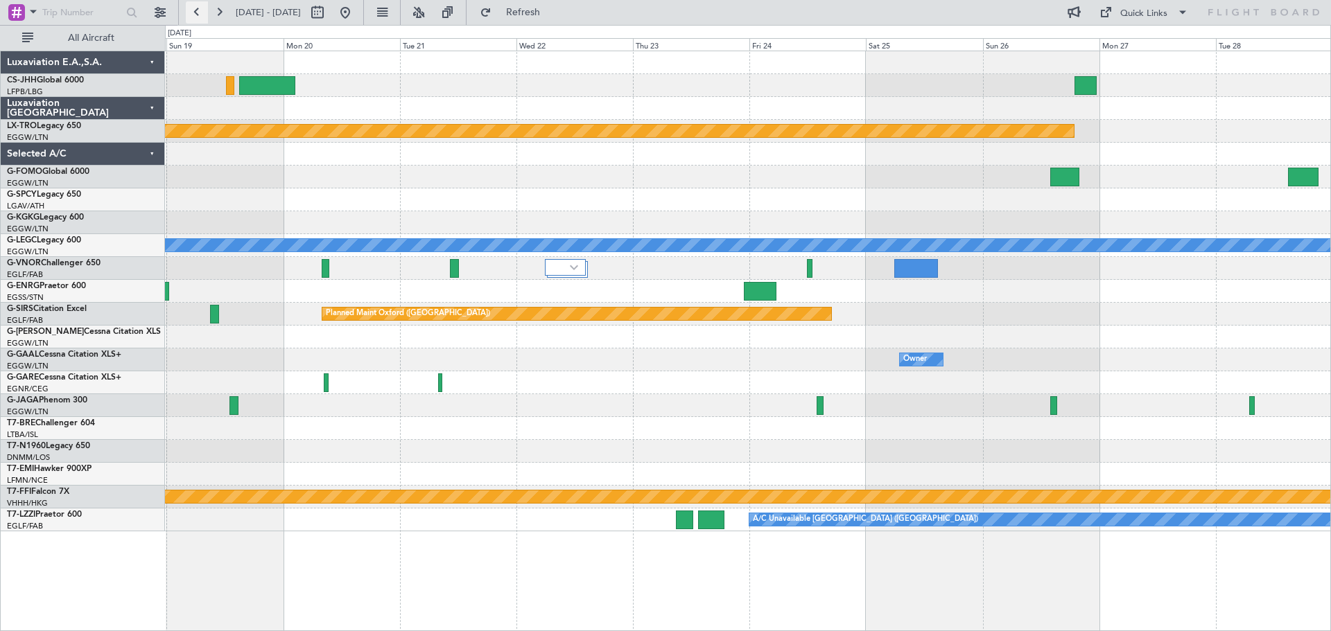
click at [202, 16] on button at bounding box center [197, 12] width 22 height 22
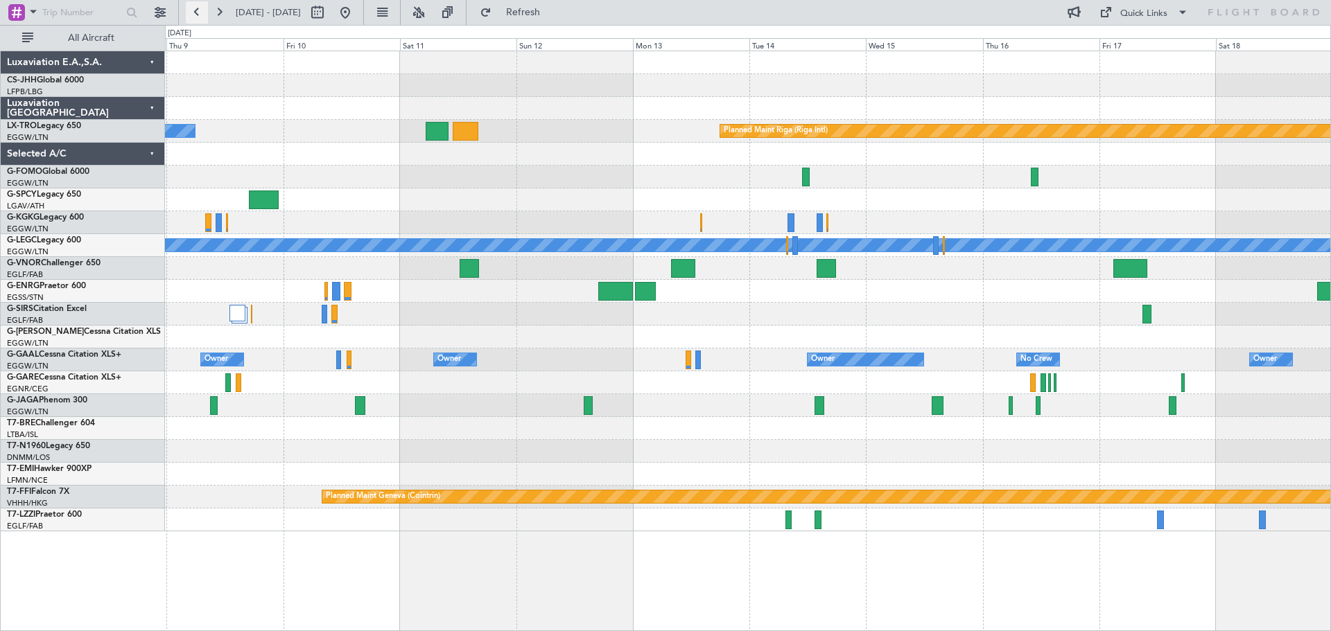
click at [202, 16] on button at bounding box center [197, 12] width 22 height 22
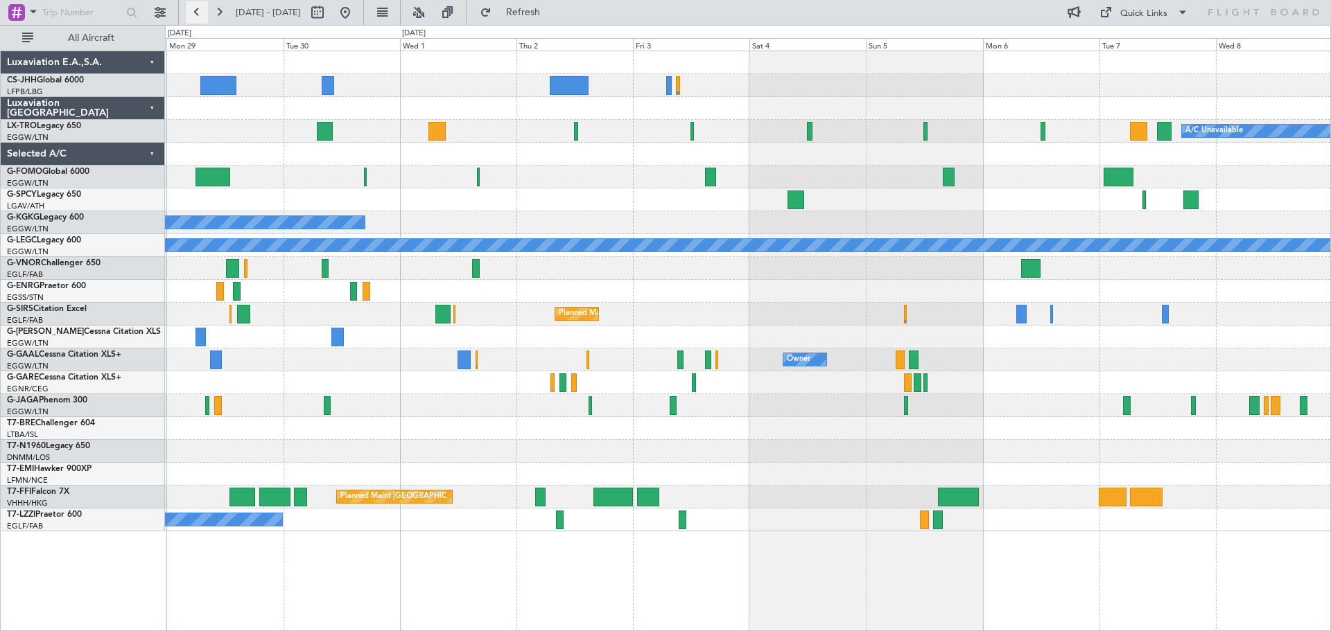
click at [202, 16] on button at bounding box center [197, 12] width 22 height 22
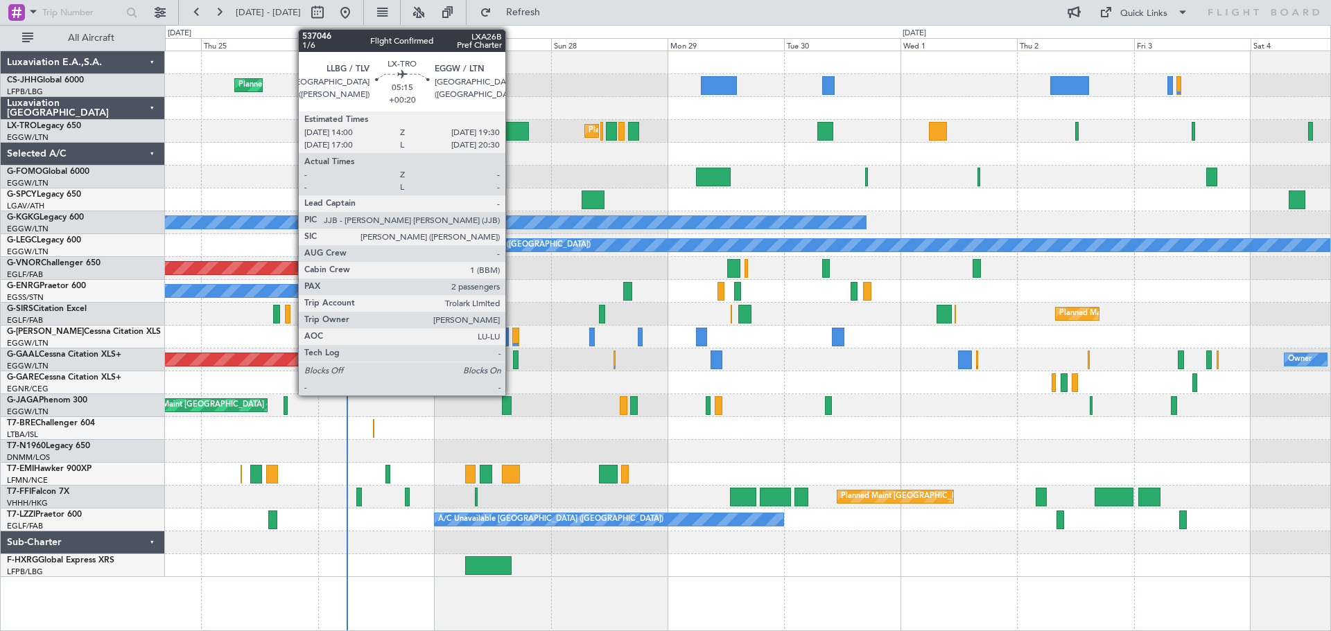
click at [511, 133] on div at bounding box center [515, 131] width 27 height 19
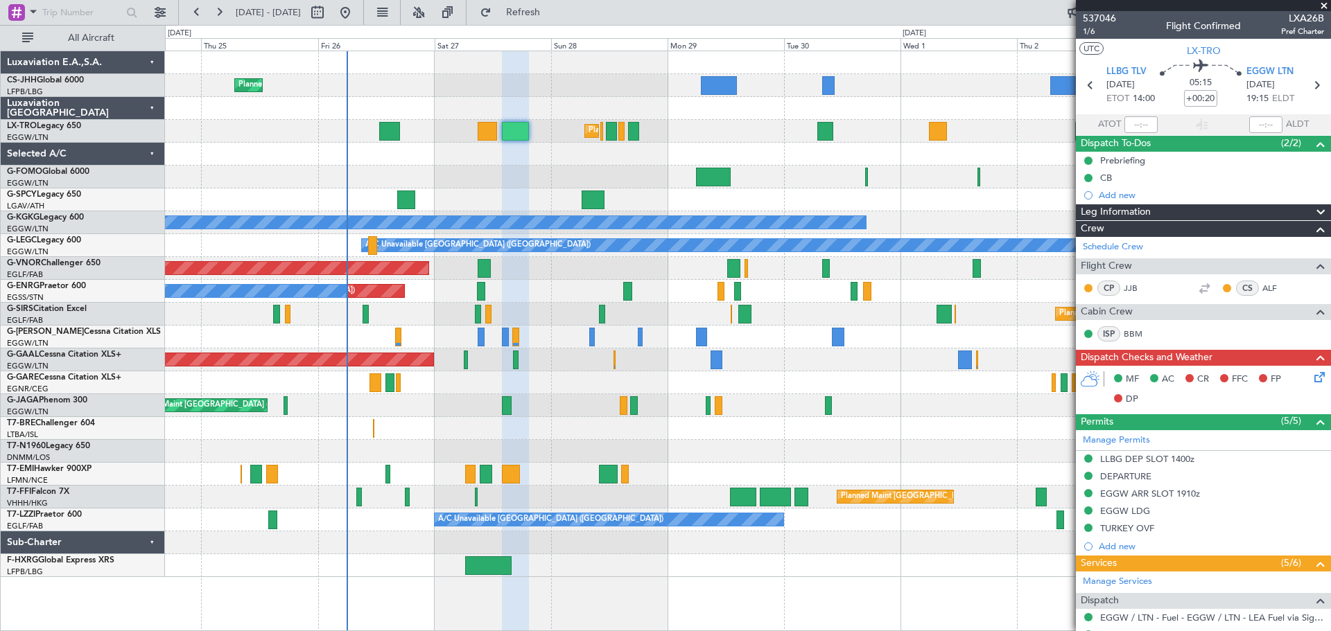
click at [1324, 7] on span at bounding box center [1324, 6] width 14 height 12
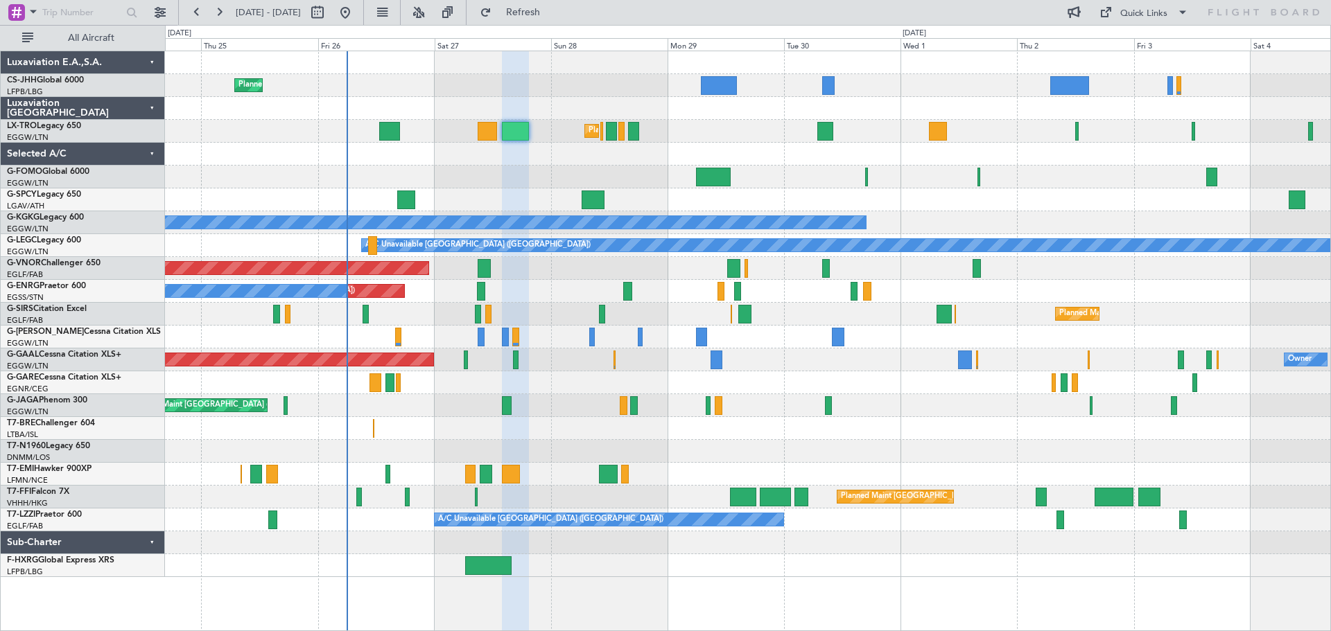
type input "0"
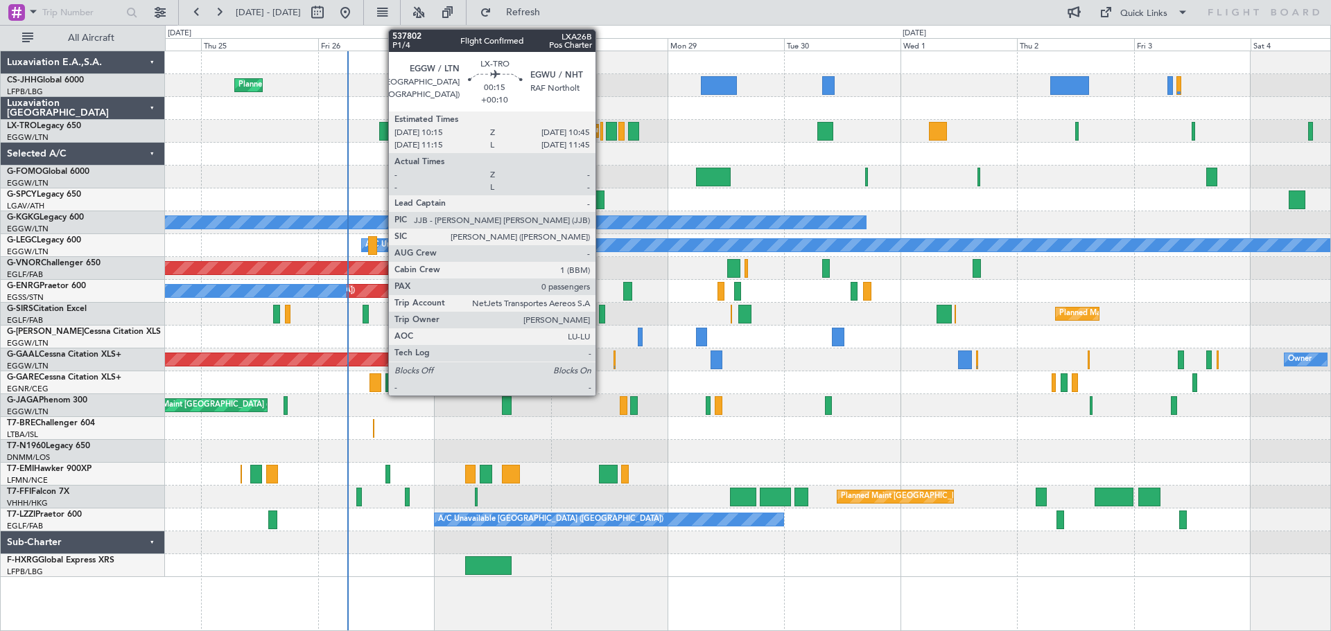
click at [602, 140] on div at bounding box center [601, 131] width 3 height 19
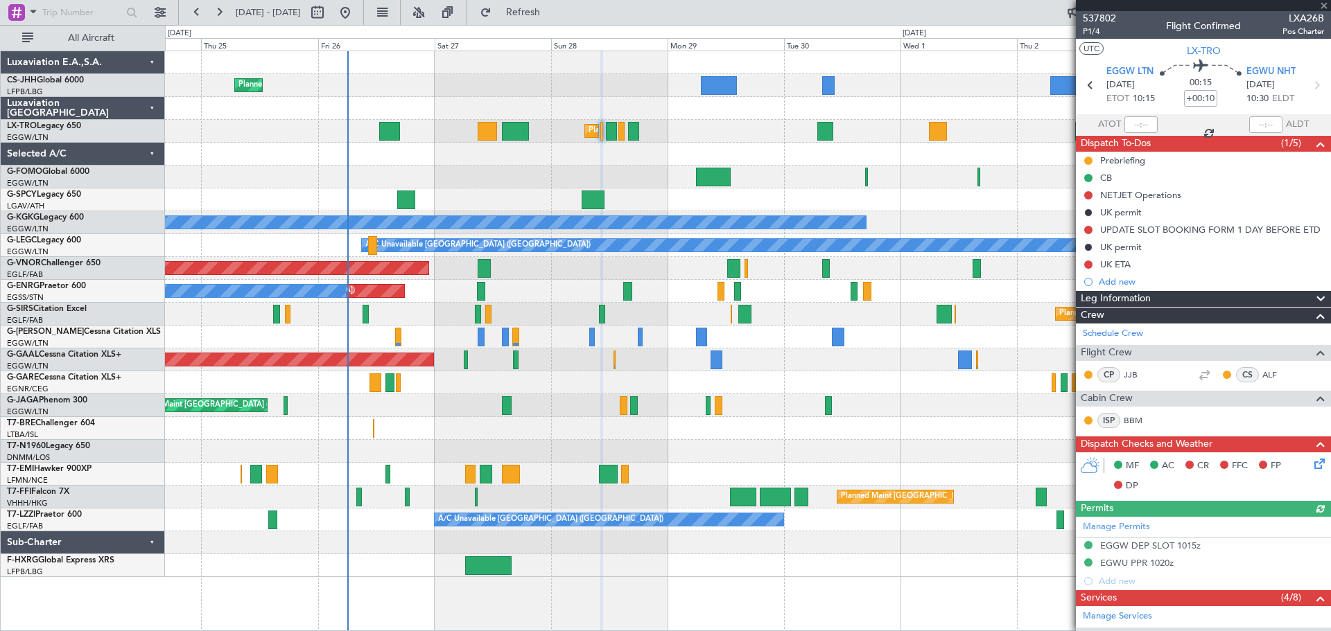
click at [1323, 6] on div at bounding box center [1202, 5] width 255 height 11
click at [1324, 6] on span at bounding box center [1324, 6] width 14 height 12
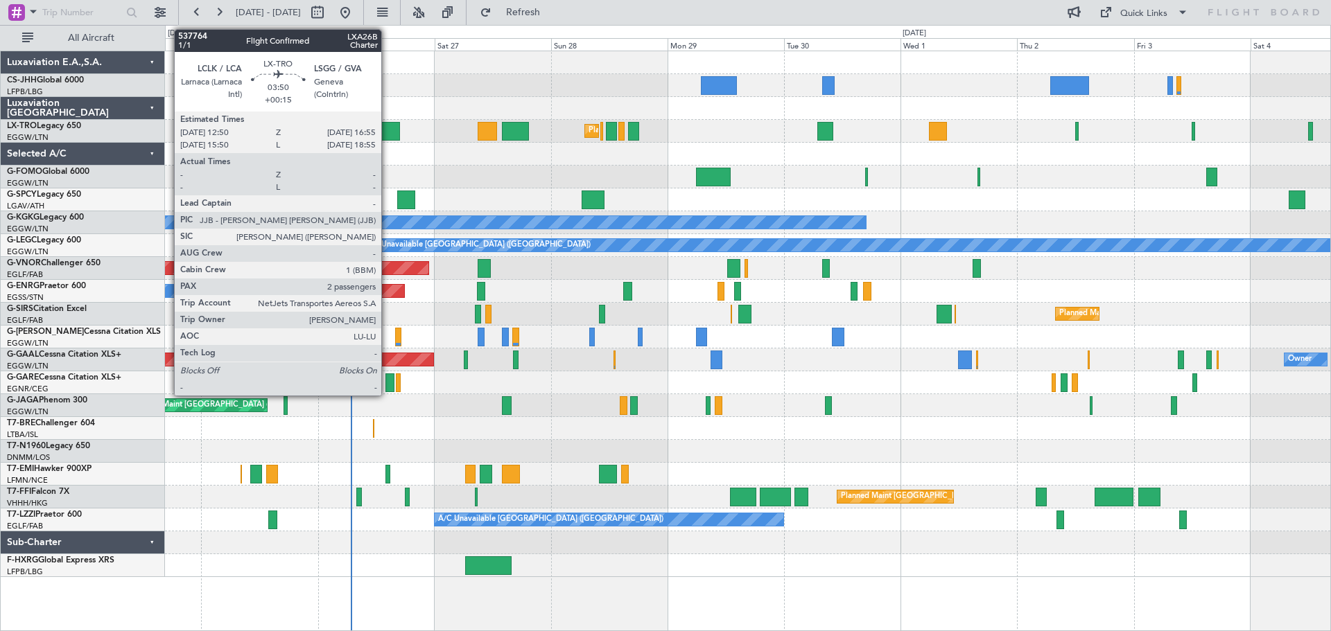
click at [387, 130] on div at bounding box center [389, 131] width 20 height 19
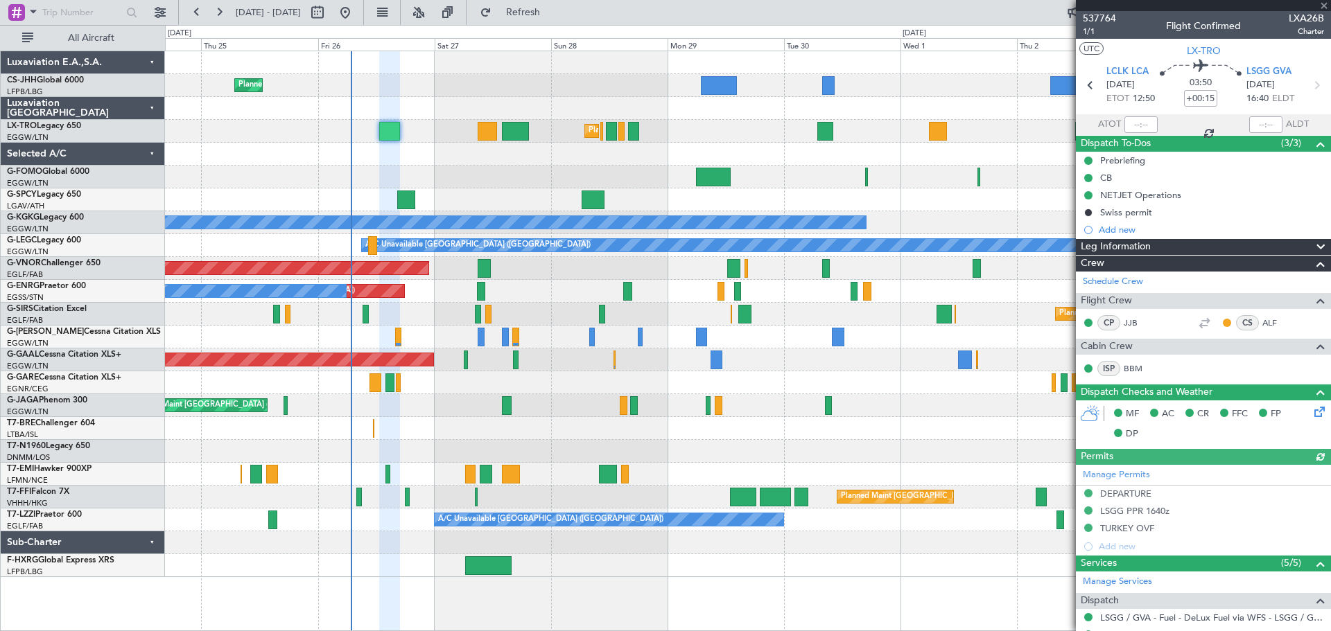
click at [1322, 8] on div at bounding box center [1202, 5] width 255 height 11
click at [1322, 7] on span at bounding box center [1324, 6] width 14 height 12
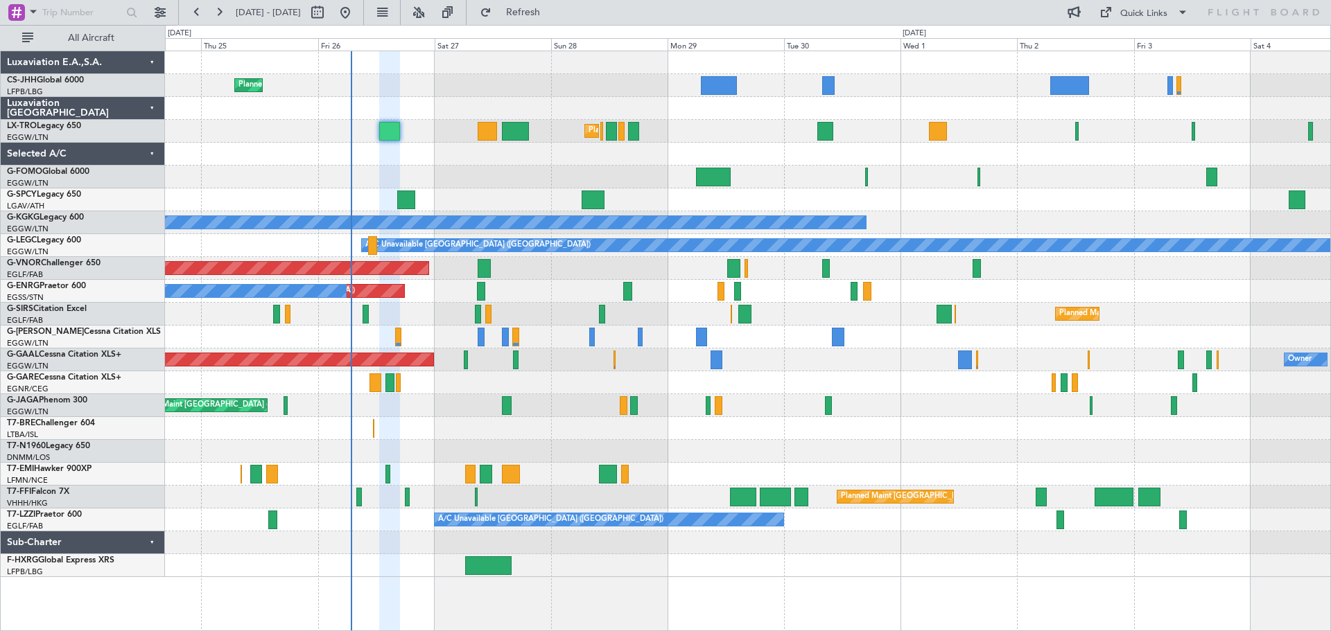
type input "0"
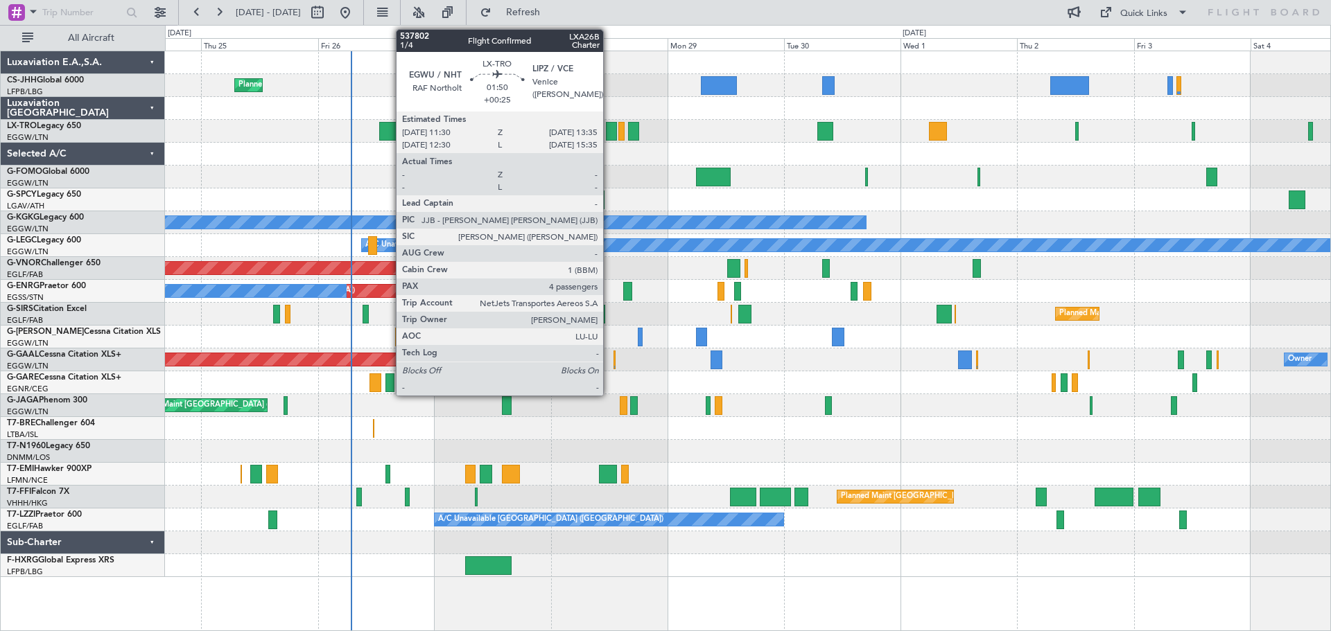
click at [609, 129] on div at bounding box center [611, 131] width 10 height 19
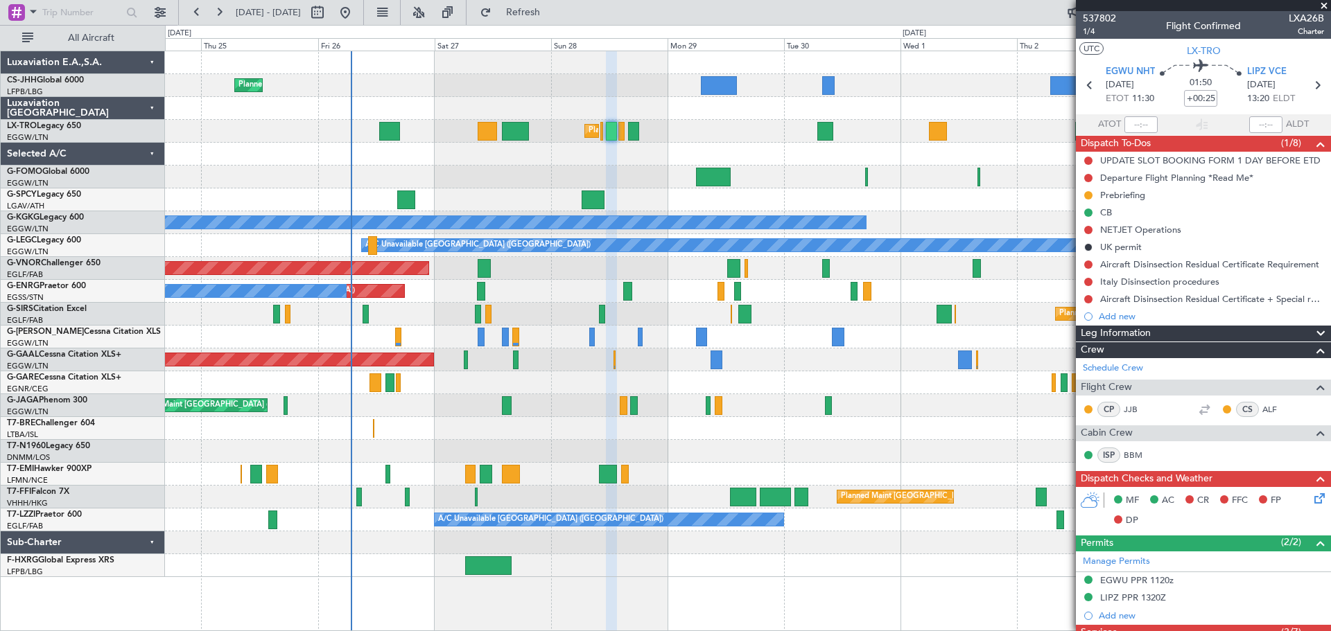
click at [1321, 6] on span at bounding box center [1324, 6] width 14 height 12
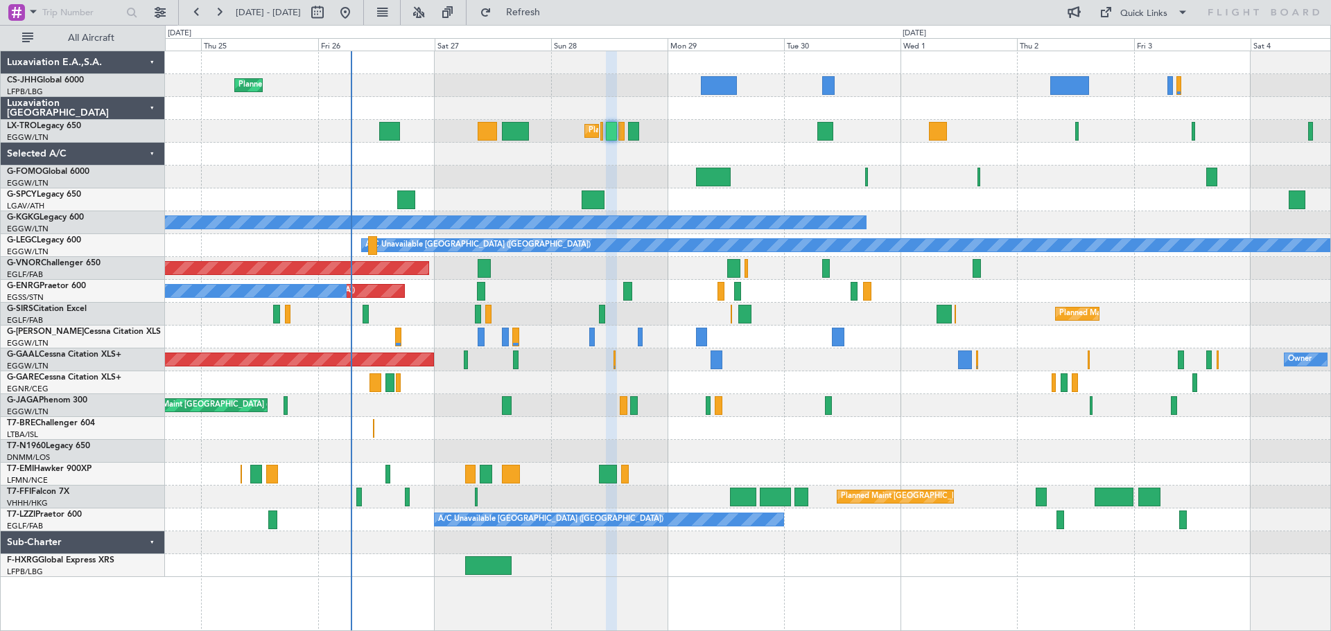
type input "0"
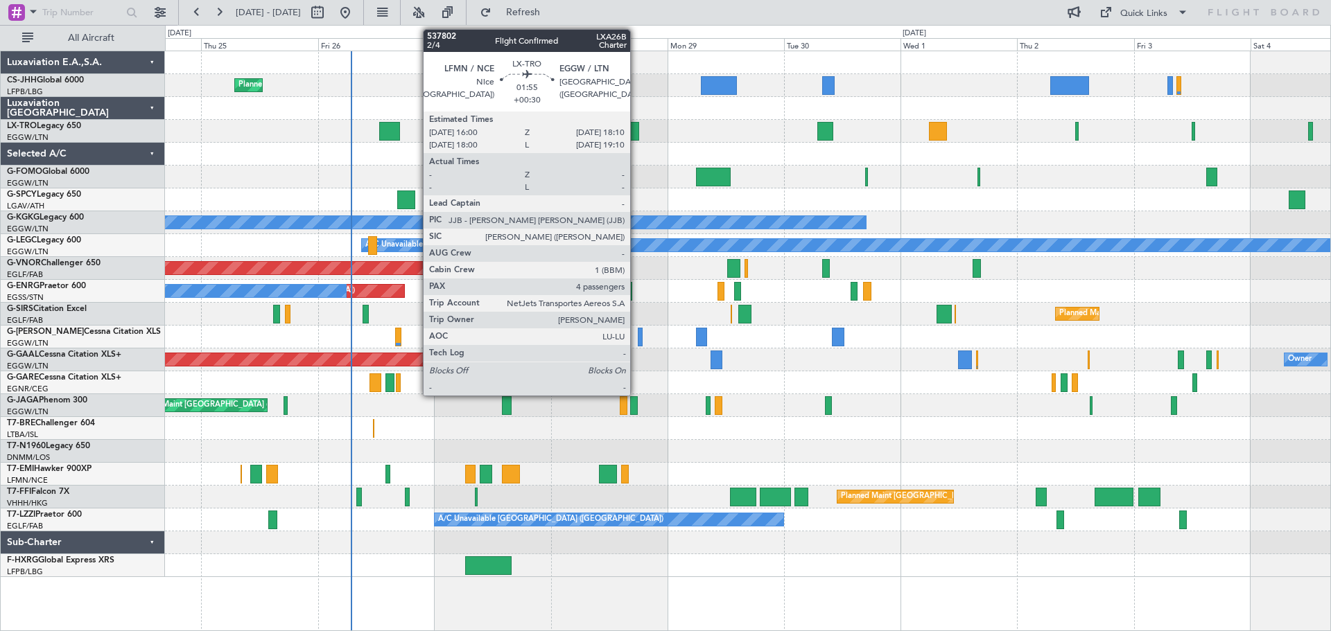
click at [636, 134] on div at bounding box center [633, 131] width 11 height 19
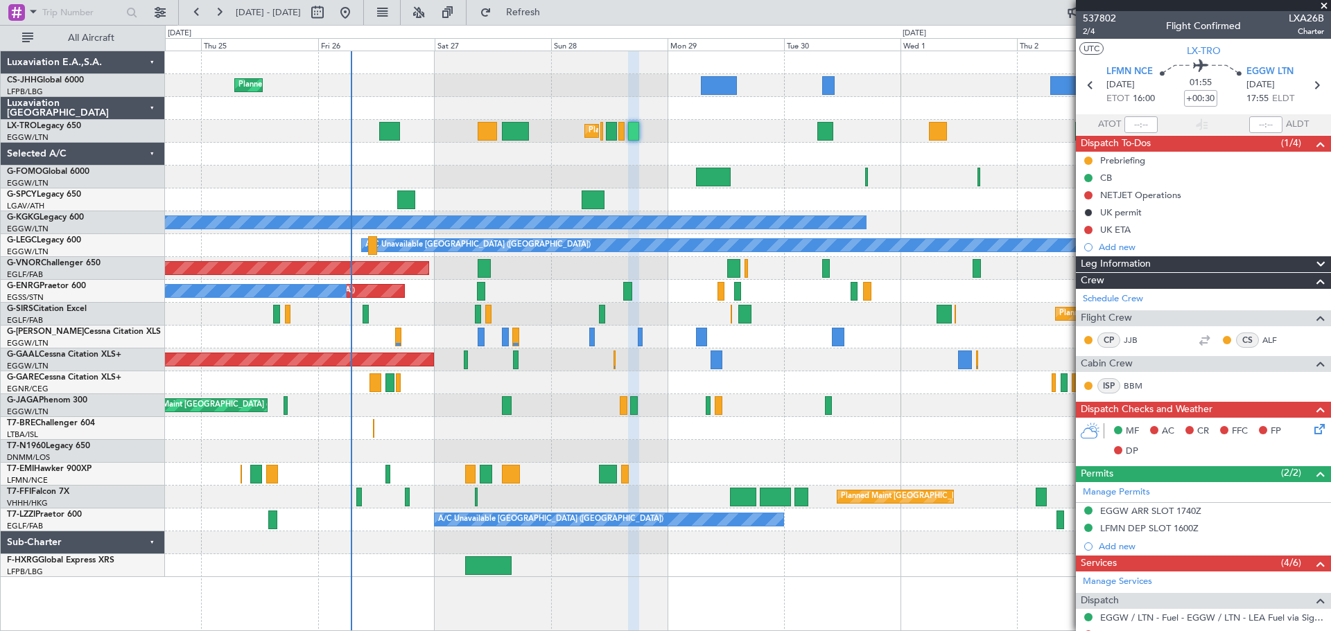
click at [1323, 6] on span at bounding box center [1324, 6] width 14 height 12
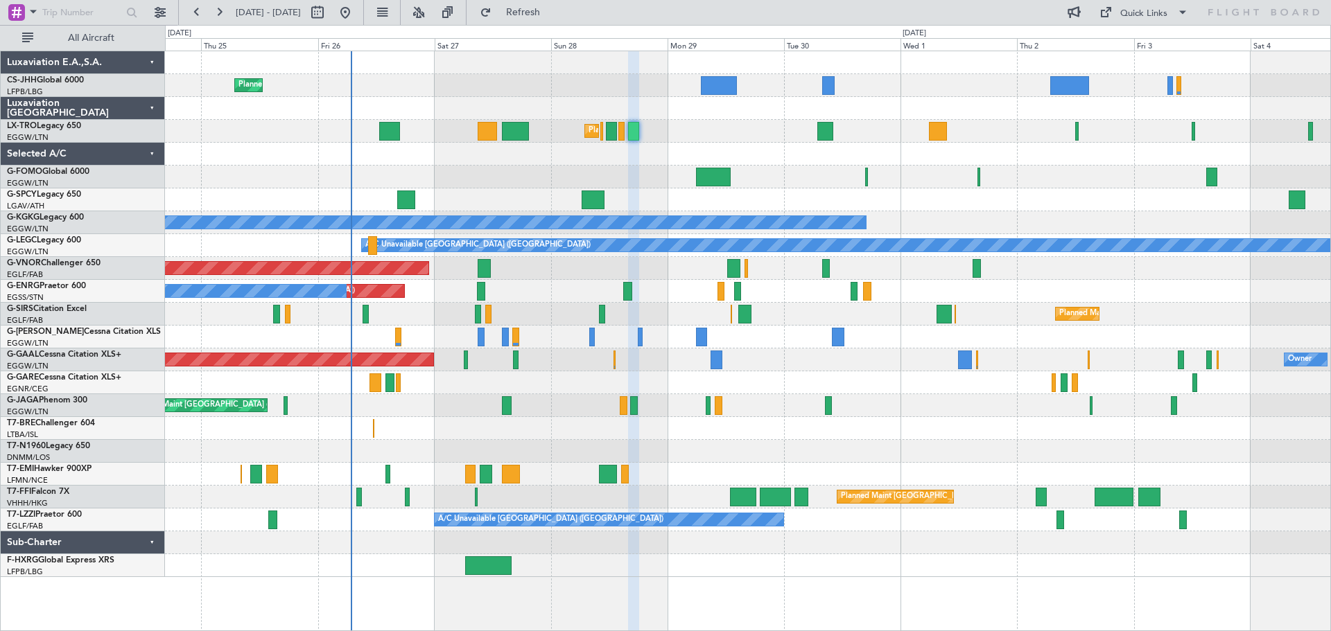
type input "0"
click at [1082, 190] on div at bounding box center [747, 199] width 1165 height 23
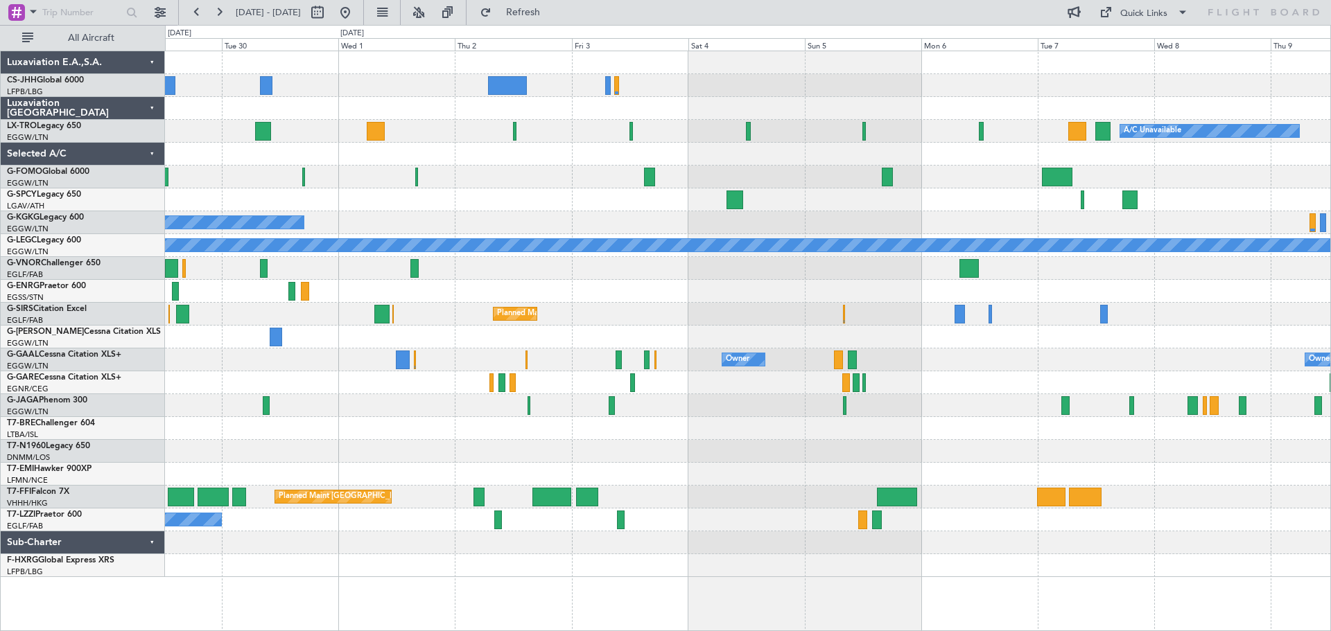
click at [518, 173] on div "A/C Unavailable Planned Maint London (Luton) A/C Unavailable Istanbul (Ataturk)…" at bounding box center [747, 314] width 1165 height 526
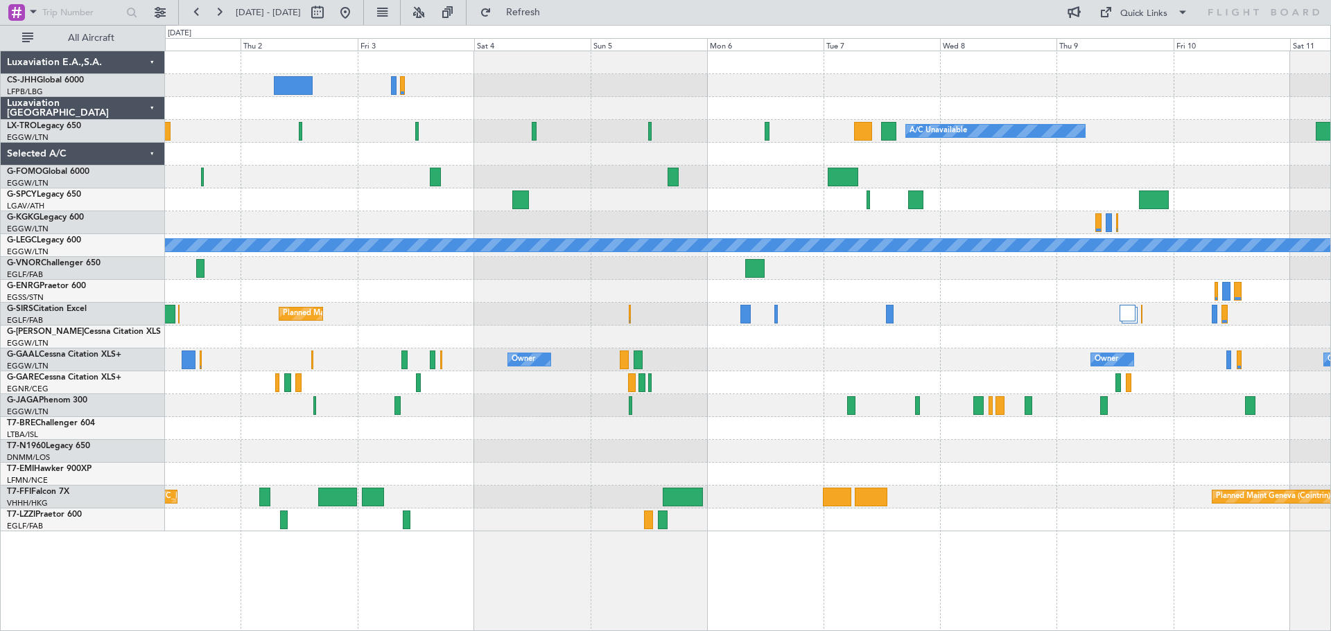
click at [942, 167] on div "A/C Unavailable Planned Maint Riga (Riga Intl) A/C Unavailable Istanbul (Atatur…" at bounding box center [747, 291] width 1165 height 480
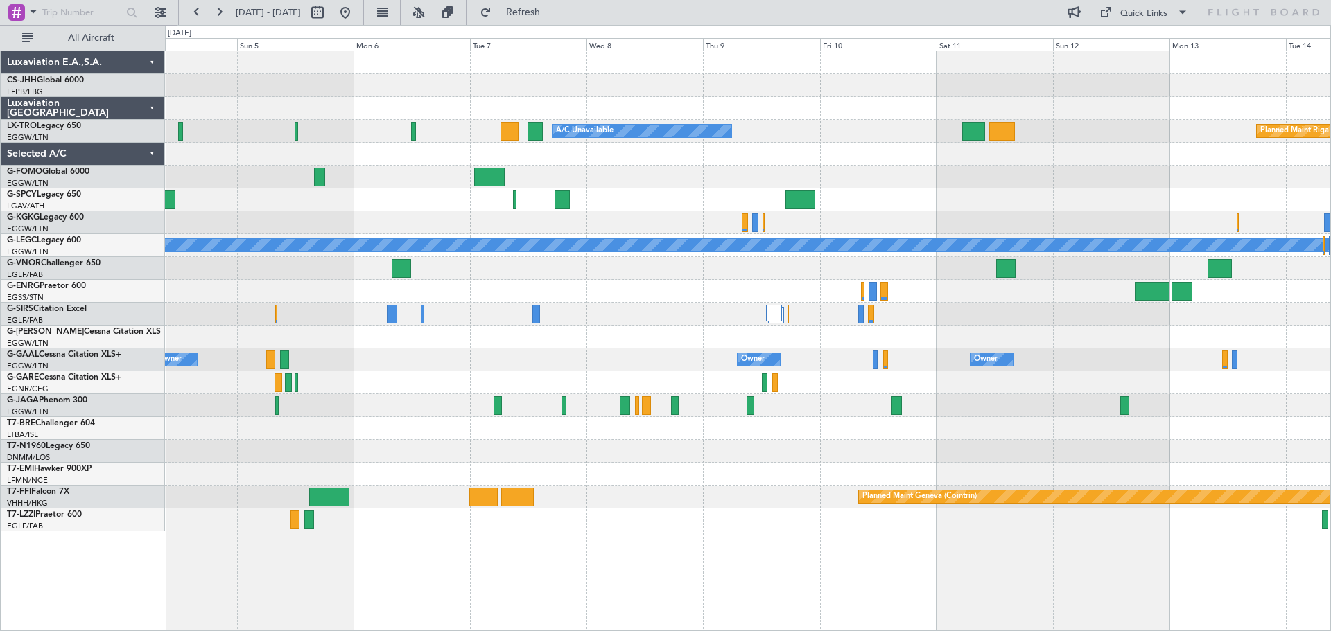
click at [809, 157] on div at bounding box center [747, 154] width 1165 height 23
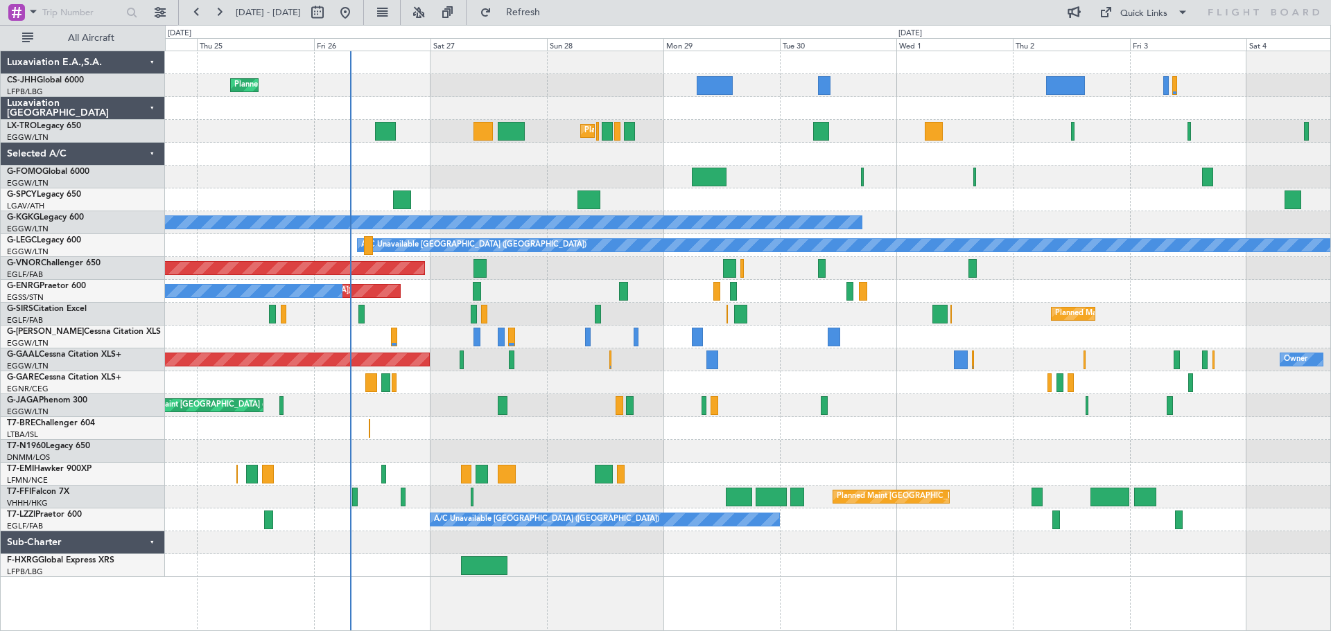
click at [965, 214] on div "Planned Maint Paris (Le Bourget) Planned Maint London (Luton) Planned Maint Lon…" at bounding box center [747, 314] width 1165 height 526
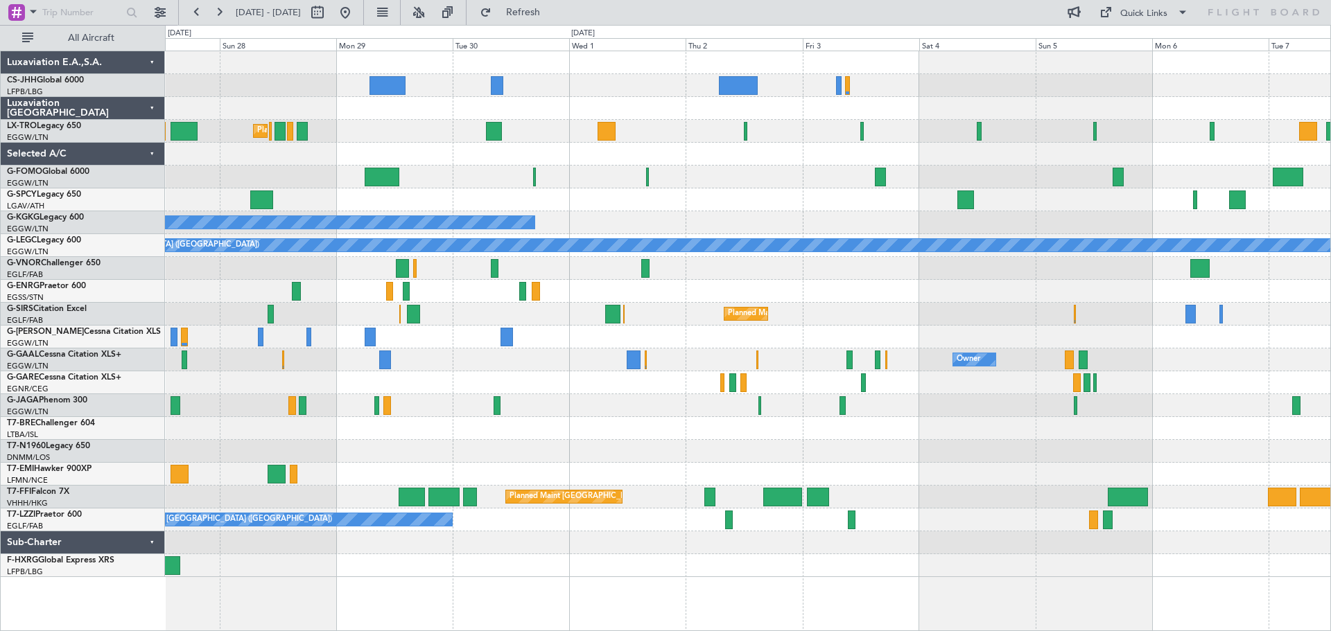
click at [868, 296] on div "Planned Maint Paris (Le Bourget) Planned Maint London (Luton) A/C Unavailable A…" at bounding box center [747, 314] width 1165 height 526
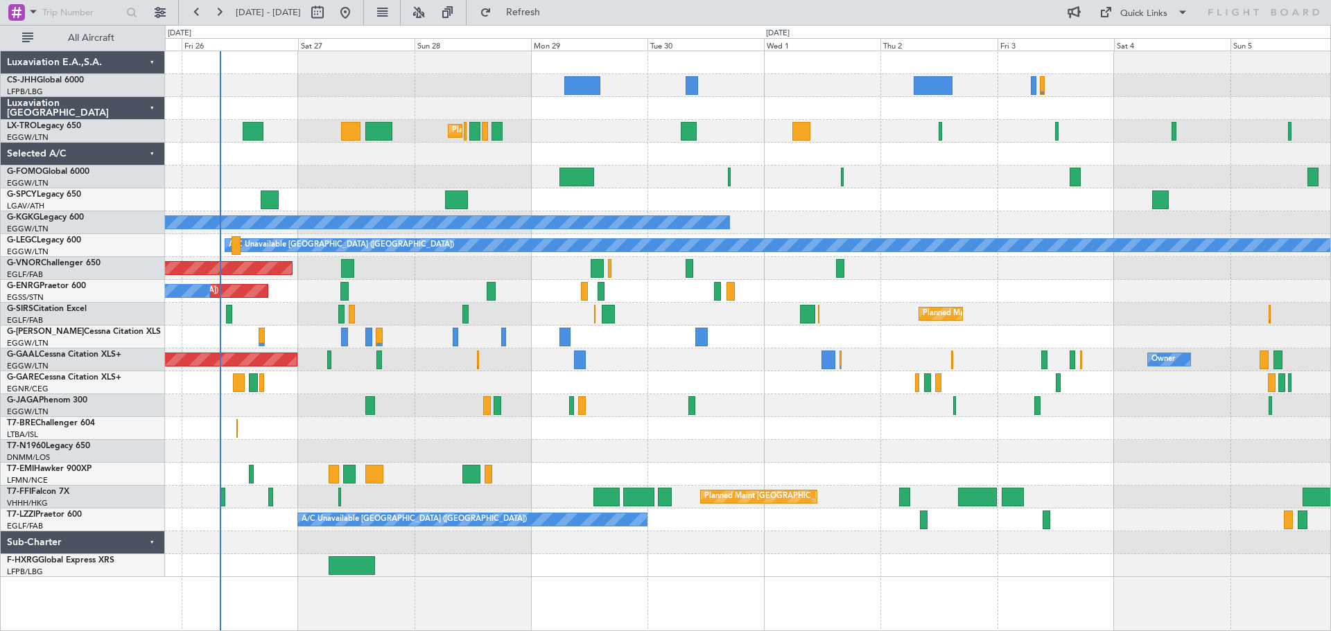
click at [802, 343] on div "Planned Maint Paris (Le Bourget) Planned Maint London (Luton) A/C Unavailable P…" at bounding box center [747, 314] width 1165 height 526
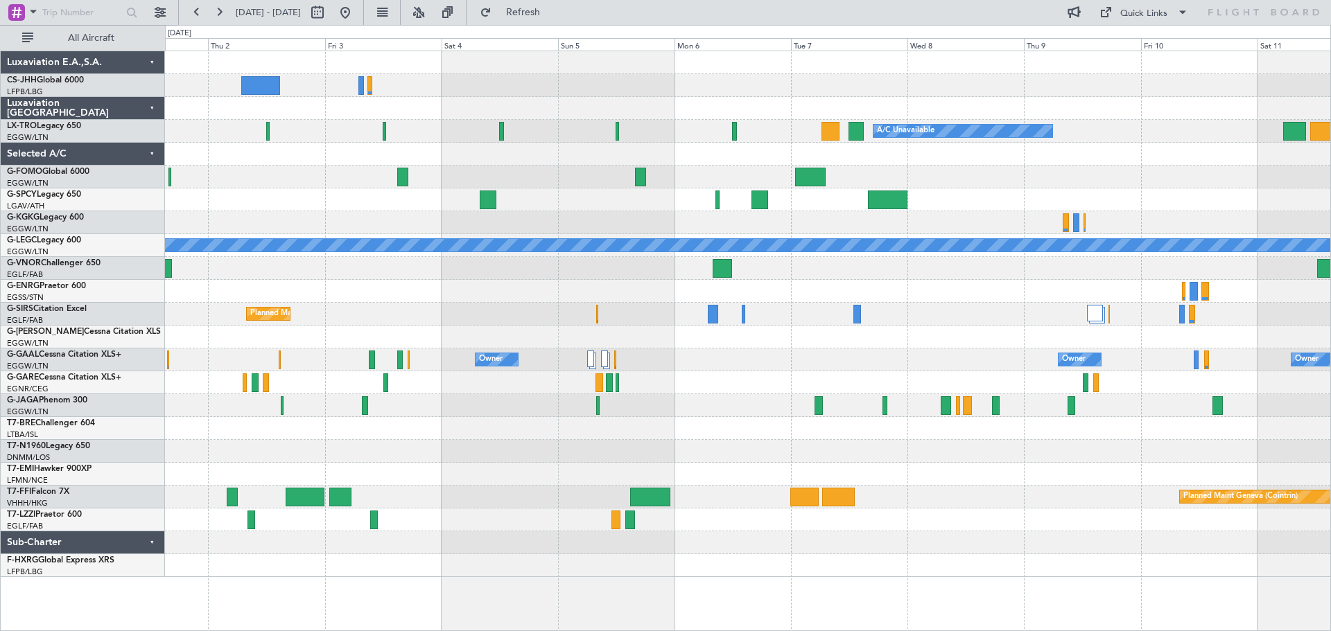
click at [547, 167] on div "A/C Unavailable Planned Maint [GEOGRAPHIC_DATA] (Riga Intl) A/C Unavailable [GE…" at bounding box center [747, 314] width 1165 height 526
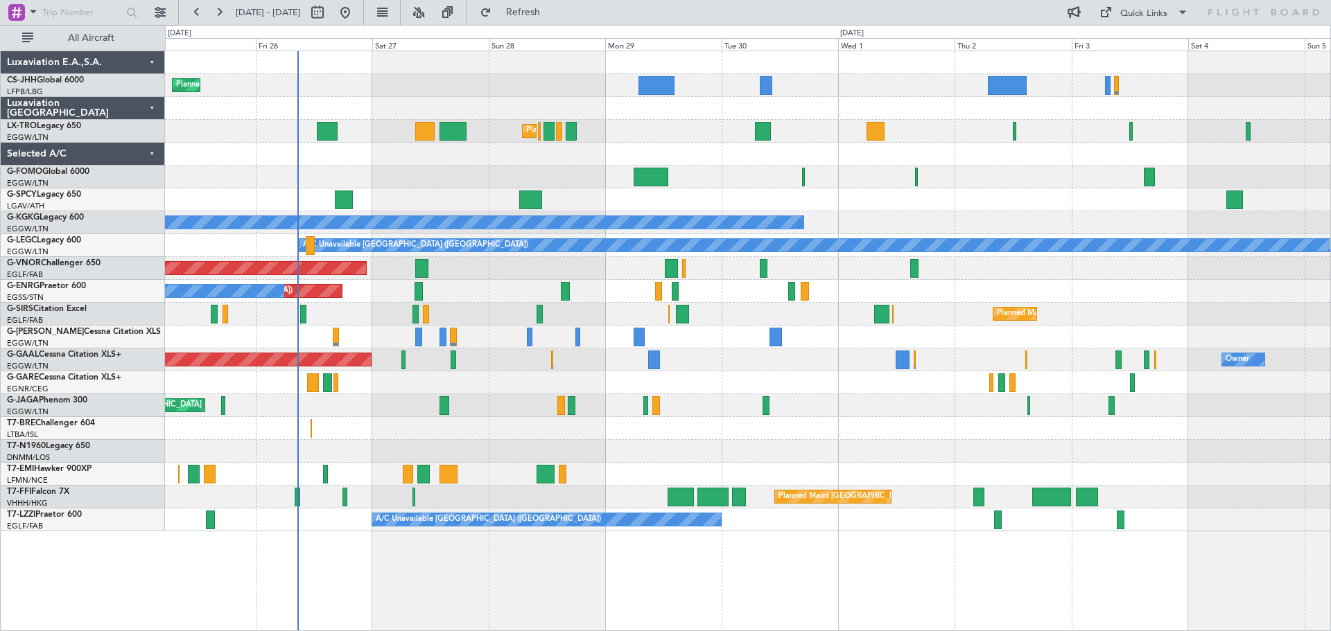
click at [1039, 180] on div "Planned Maint [GEOGRAPHIC_DATA] ([GEOGRAPHIC_DATA]) Planned Maint [GEOGRAPHIC_D…" at bounding box center [747, 291] width 1165 height 480
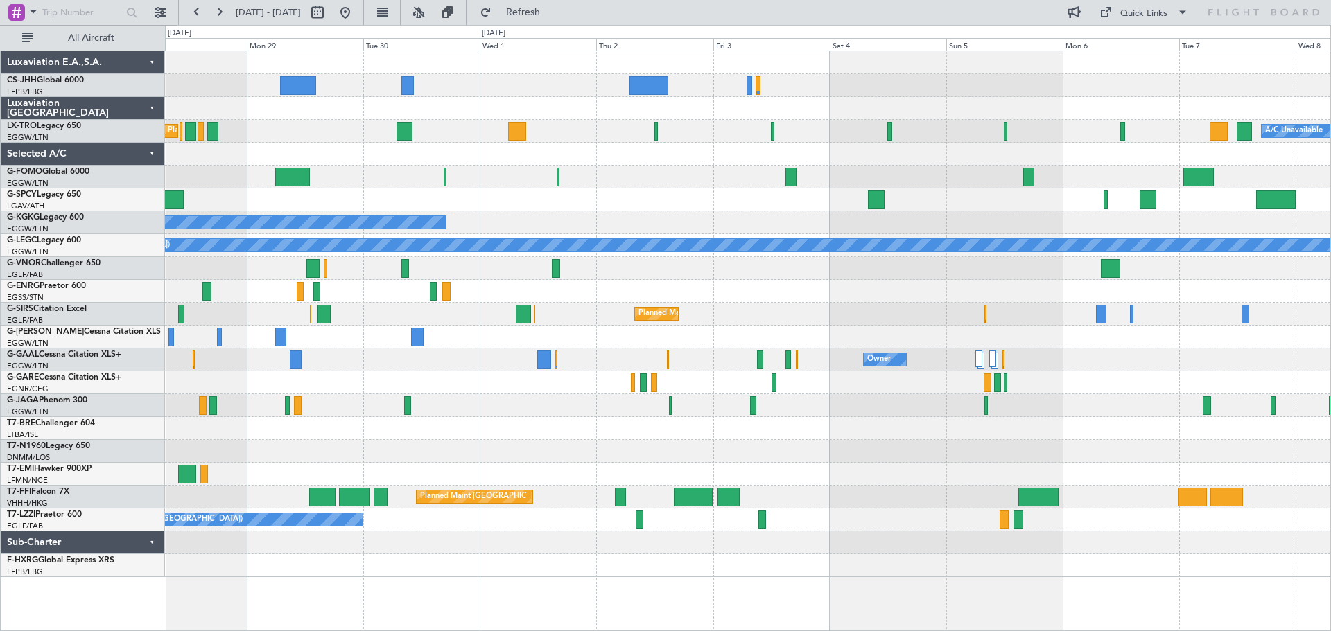
click at [642, 196] on div at bounding box center [747, 199] width 1165 height 23
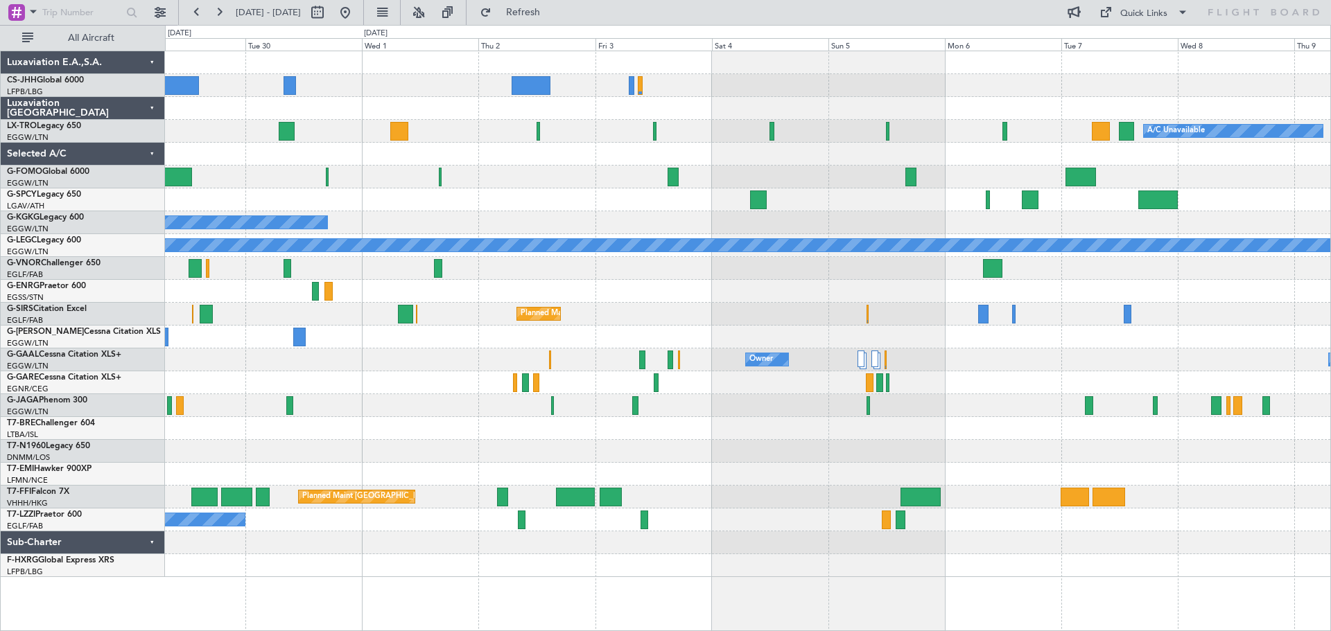
click at [602, 231] on div "A/C Unavailable Planned Maint [GEOGRAPHIC_DATA] ([GEOGRAPHIC_DATA]) A/C Unavail…" at bounding box center [747, 314] width 1165 height 526
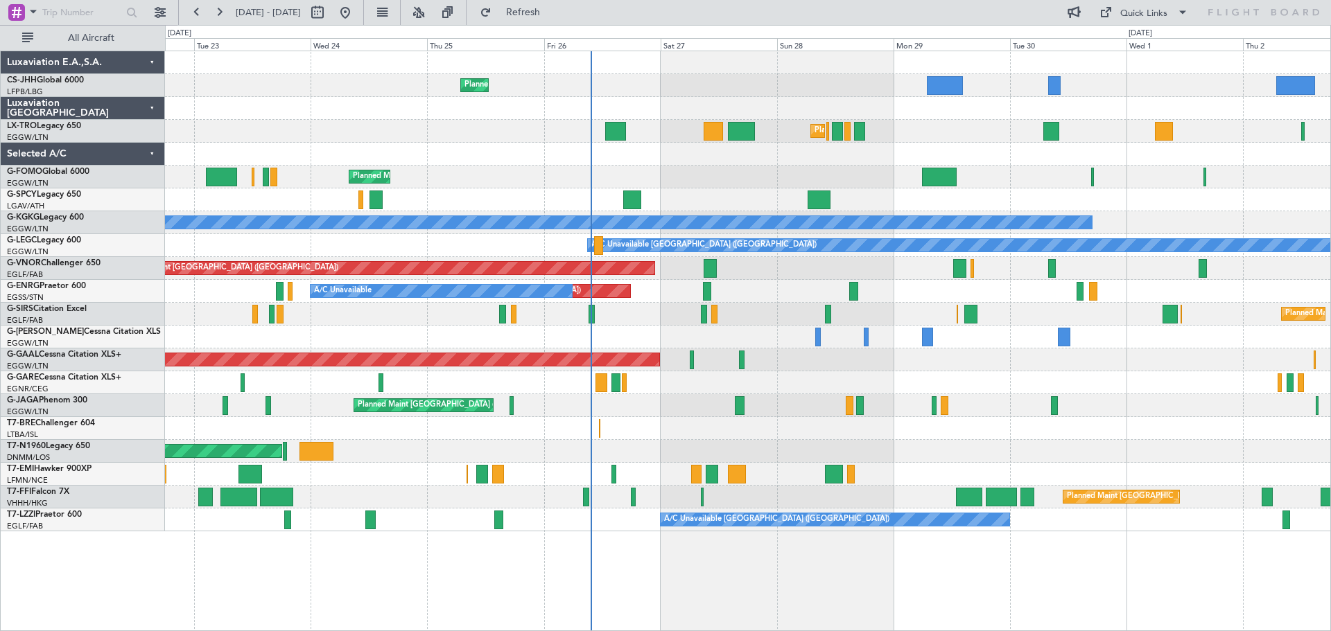
click at [1096, 150] on div "Planned Maint [GEOGRAPHIC_DATA] ([GEOGRAPHIC_DATA]) Planned Maint [GEOGRAPHIC_D…" at bounding box center [747, 291] width 1165 height 480
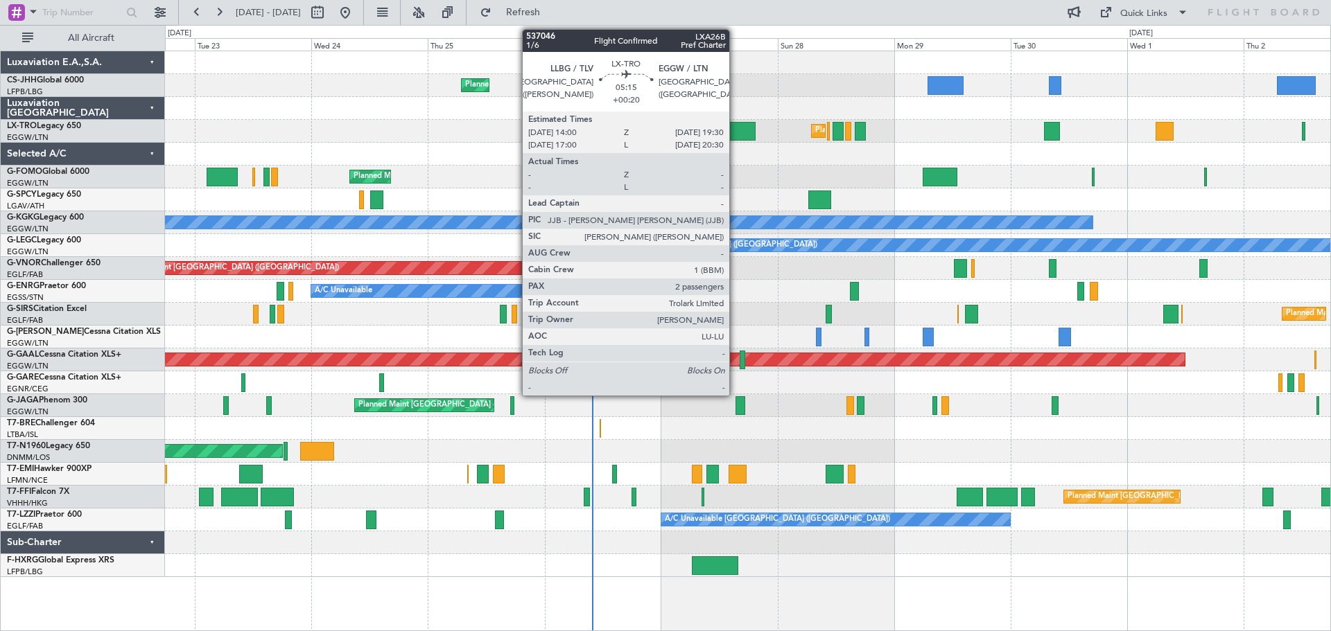
click at [735, 130] on div at bounding box center [741, 131] width 27 height 19
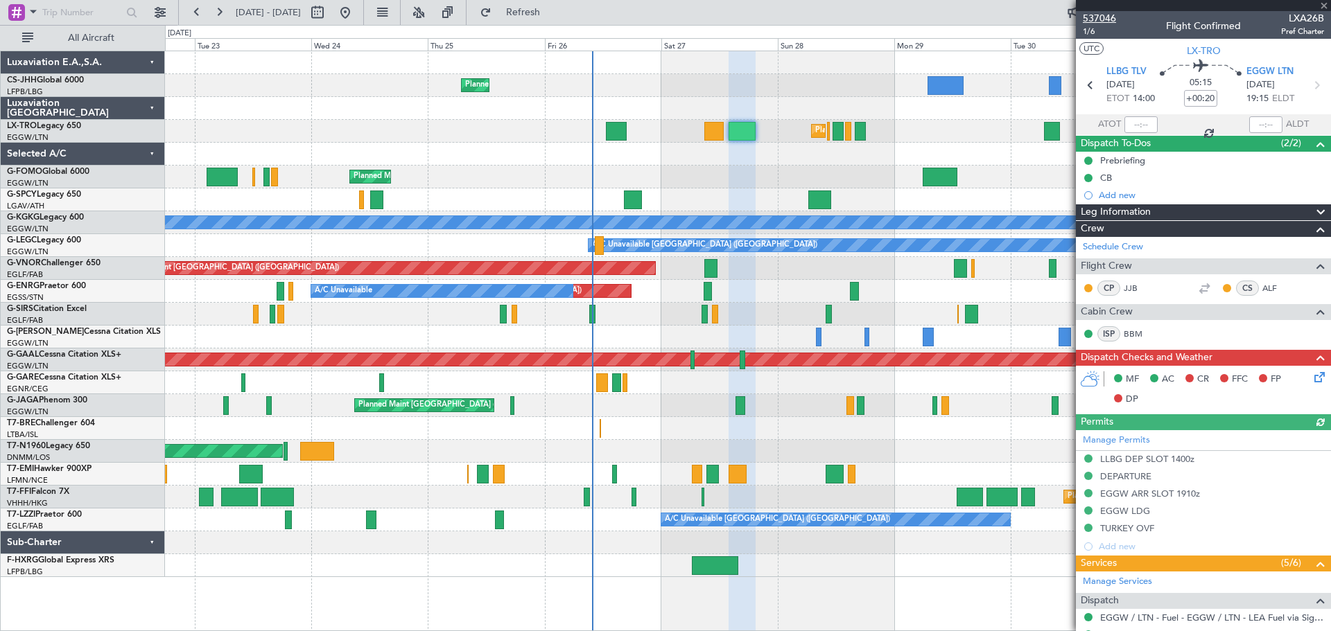
click at [1103, 20] on span "537046" at bounding box center [1098, 18] width 33 height 15
click at [1324, 4] on span at bounding box center [1324, 6] width 14 height 12
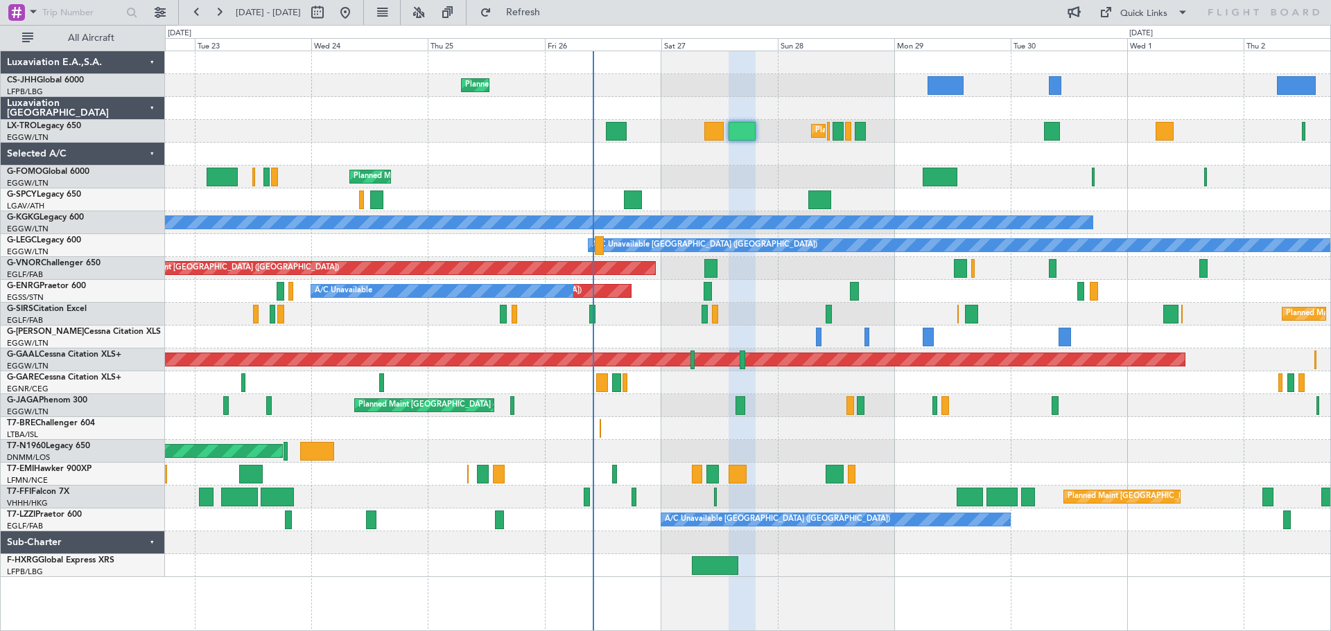
type input "0"
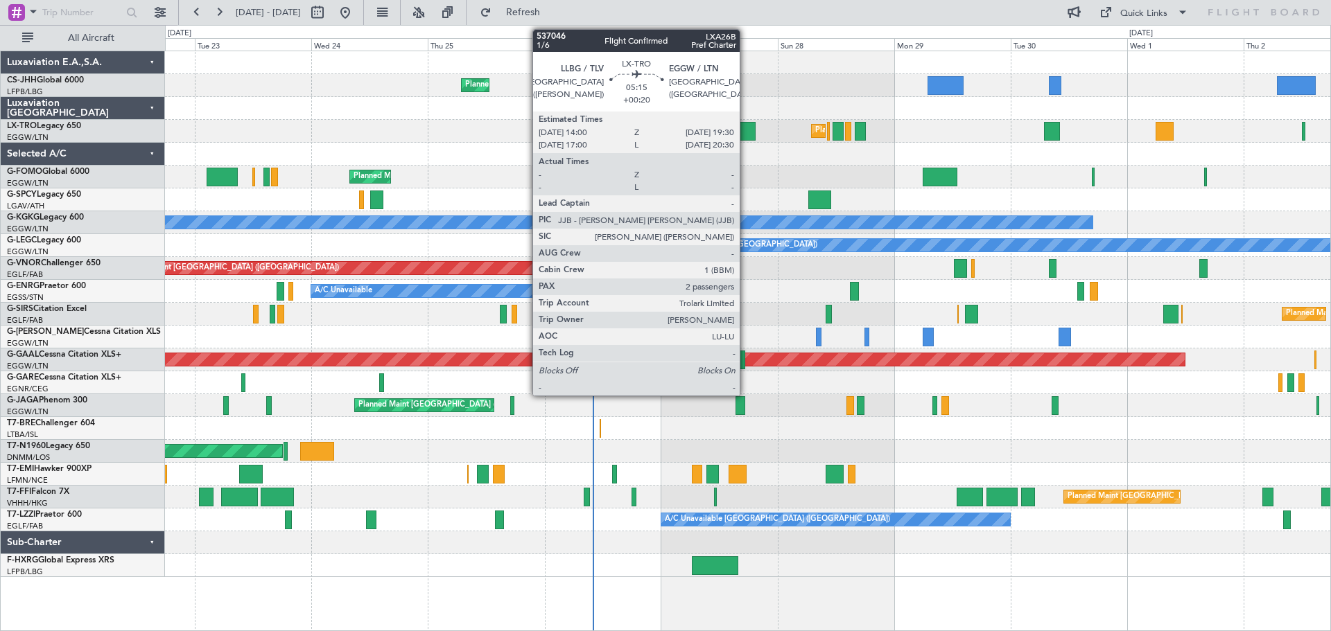
click at [746, 130] on div at bounding box center [741, 131] width 27 height 19
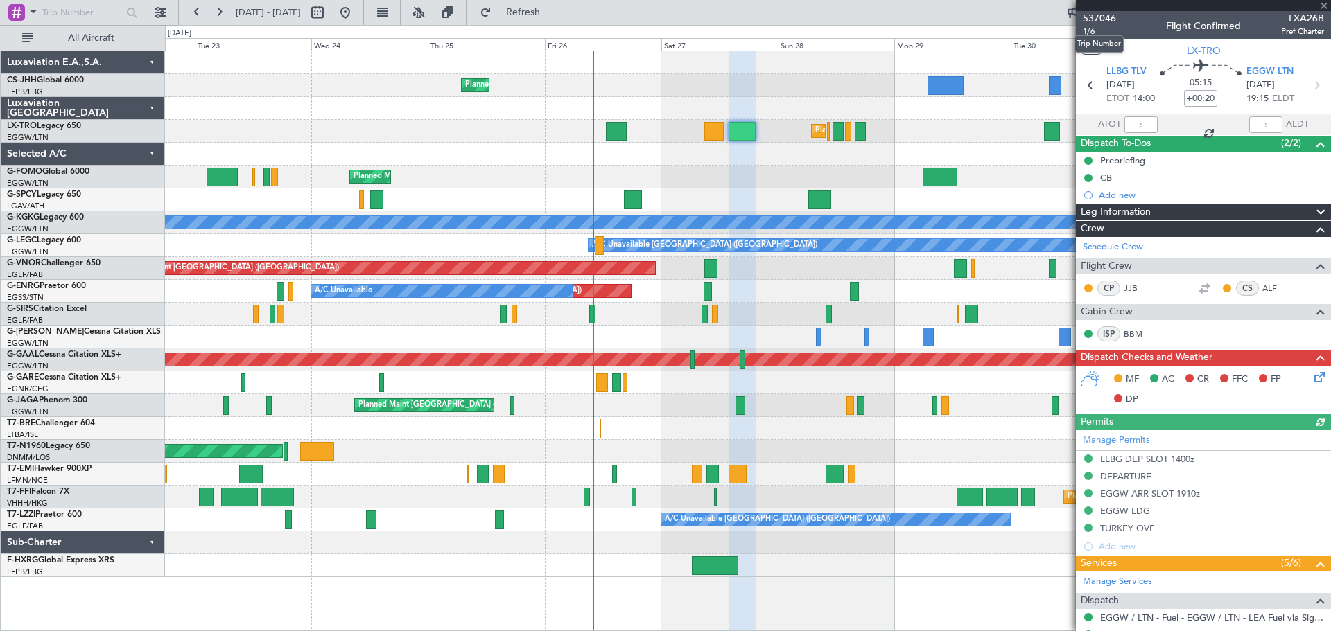
click at [1099, 19] on span "537046" at bounding box center [1098, 18] width 33 height 15
click at [1324, 4] on span at bounding box center [1324, 6] width 14 height 12
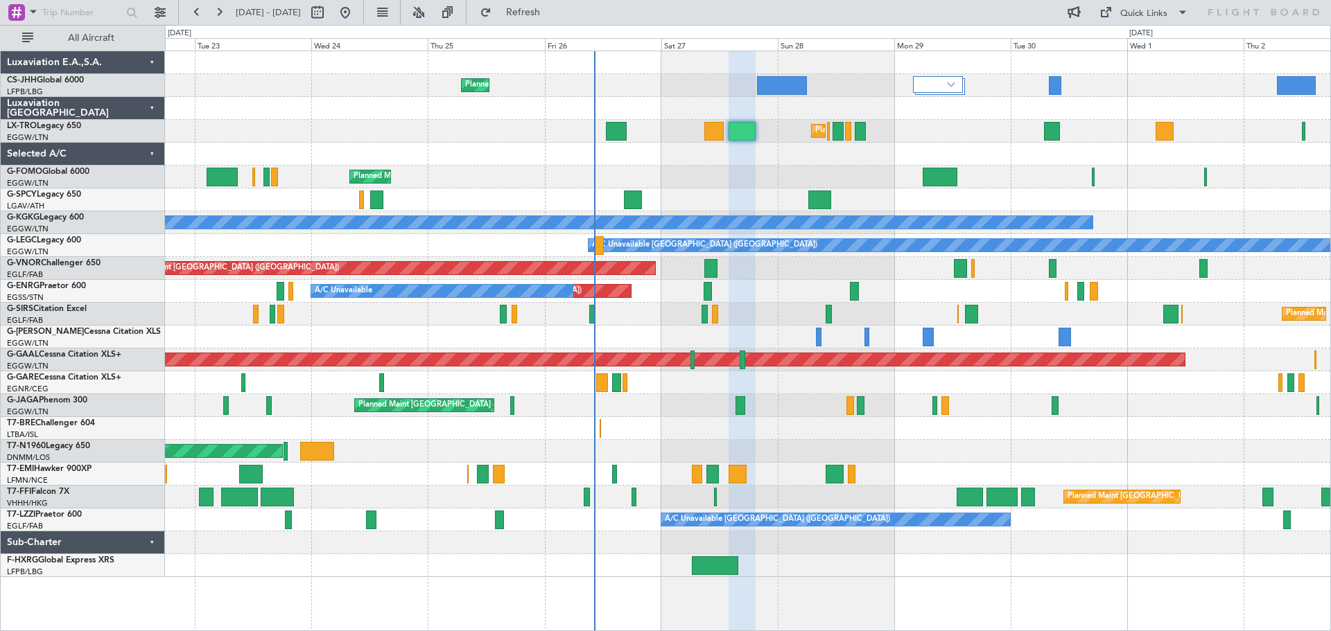
type input "0"
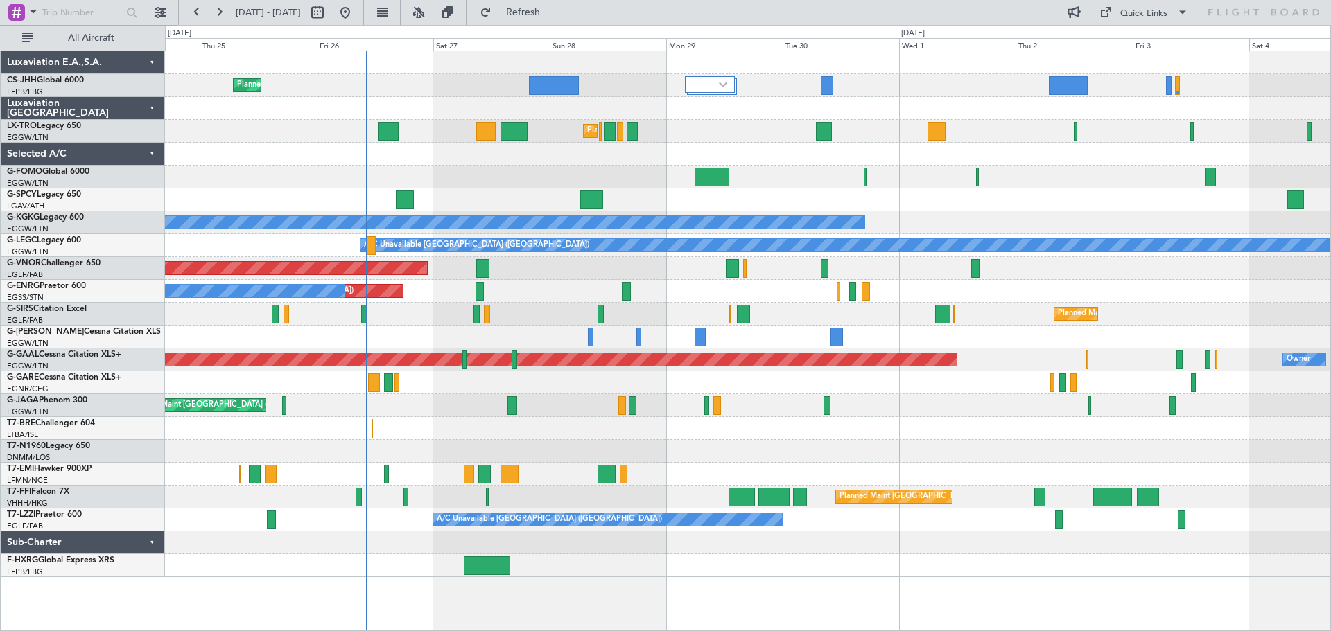
click at [724, 442] on div "AOG Maint London ([GEOGRAPHIC_DATA])" at bounding box center [747, 451] width 1165 height 23
click at [218, 12] on button at bounding box center [219, 12] width 22 height 22
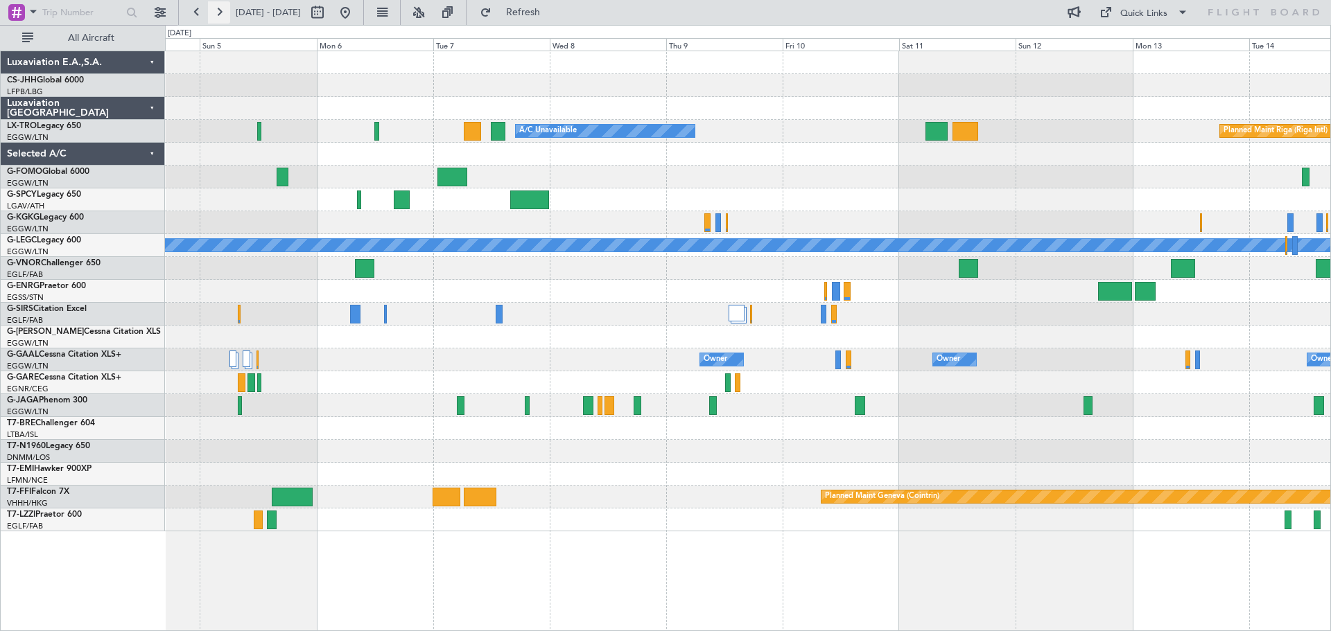
click at [218, 12] on button at bounding box center [219, 12] width 22 height 22
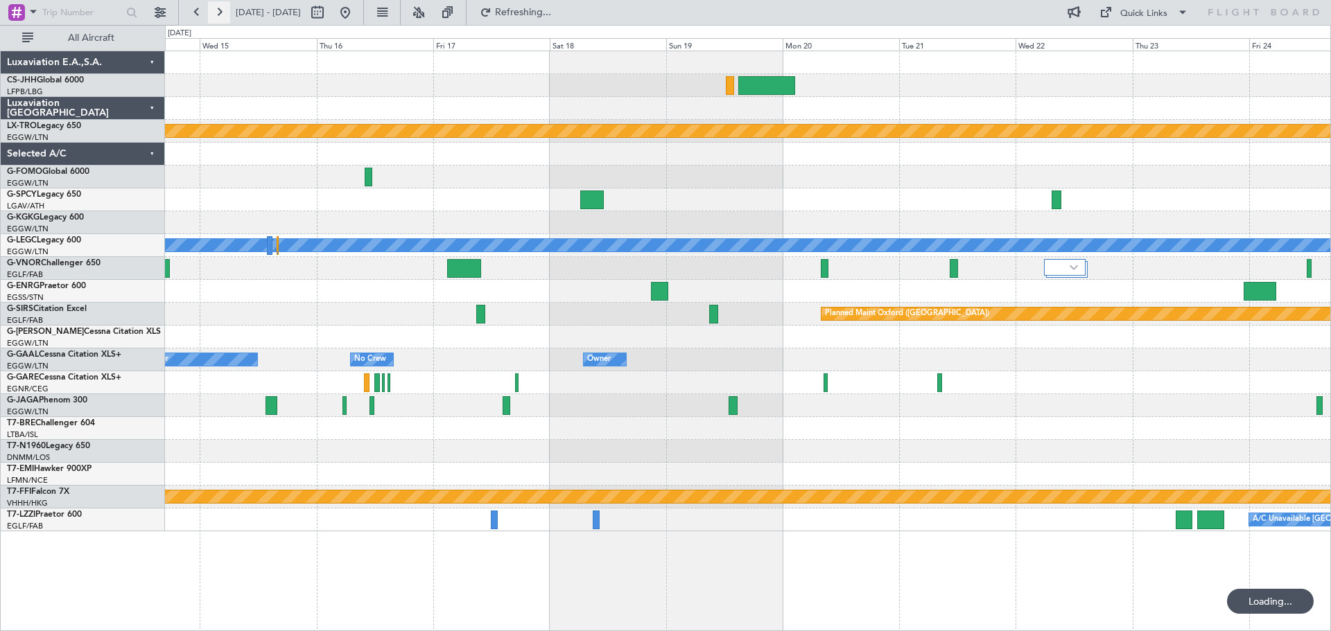
click at [218, 12] on button at bounding box center [219, 12] width 22 height 22
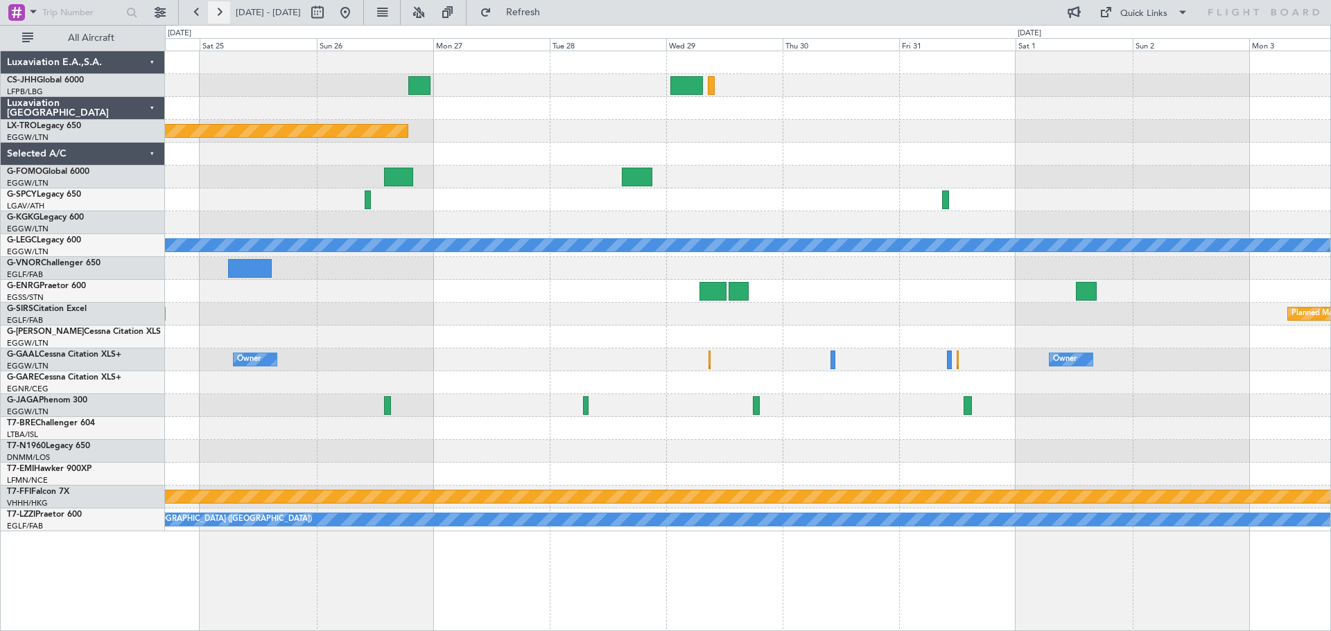
click at [218, 12] on button at bounding box center [219, 12] width 22 height 22
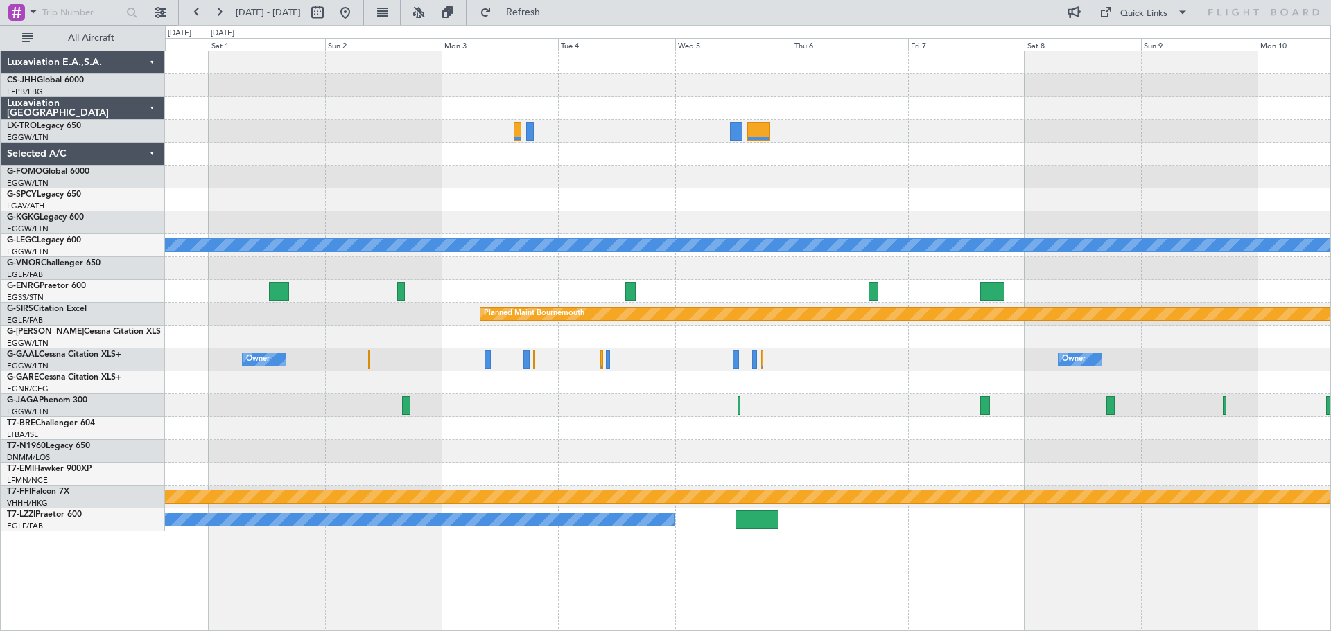
click at [791, 191] on div "A/C Unavailable [GEOGRAPHIC_DATA] ([GEOGRAPHIC_DATA]) Planned Maint [GEOGRAPHIC…" at bounding box center [747, 291] width 1165 height 480
click at [199, 12] on button at bounding box center [197, 12] width 22 height 22
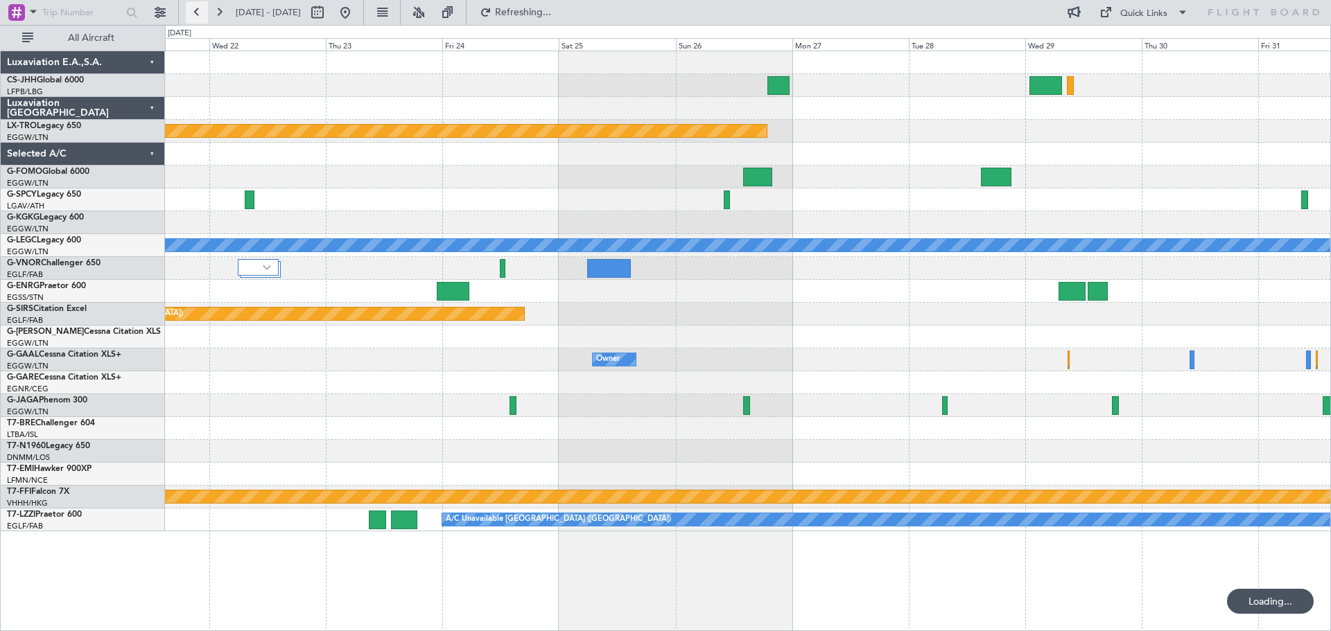
click at [199, 12] on button at bounding box center [197, 12] width 22 height 22
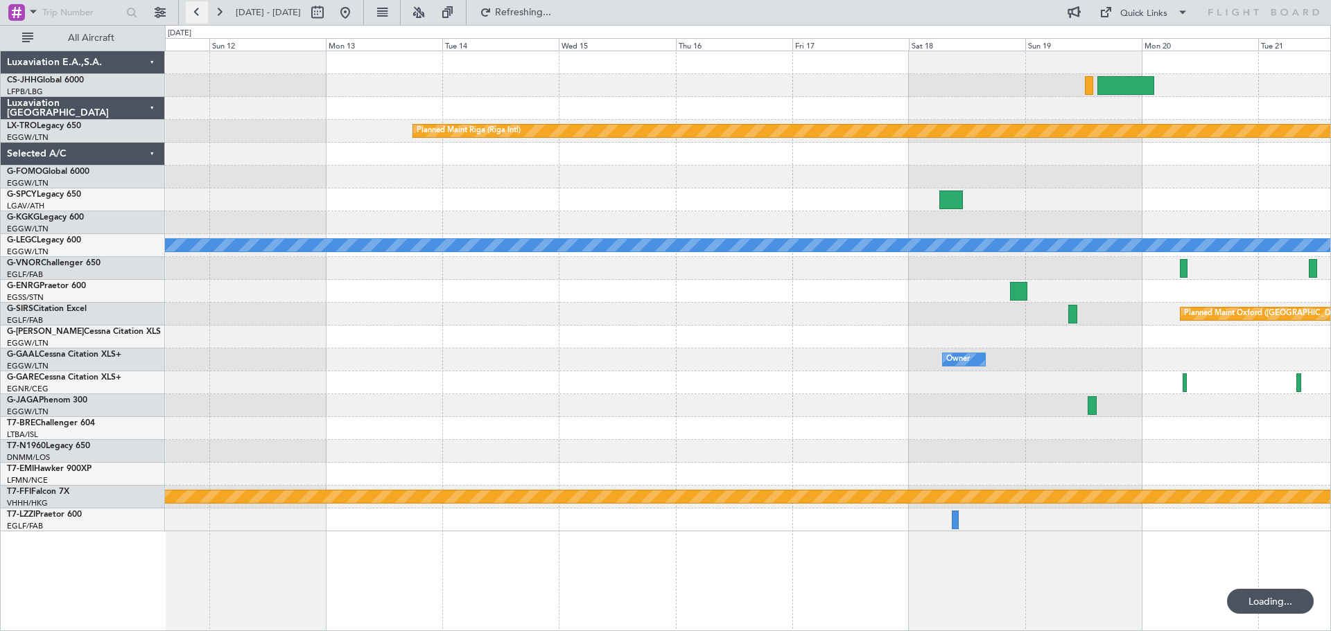
click at [199, 12] on button at bounding box center [197, 12] width 22 height 22
